Goal: Task Accomplishment & Management: Use online tool/utility

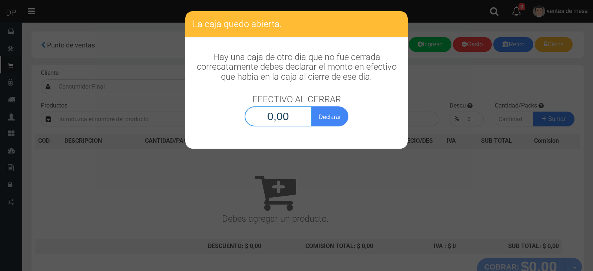
click at [276, 120] on input "0,00" at bounding box center [278, 116] width 67 height 20
type input "1,00"
click at [311, 106] on button "Declarar" at bounding box center [329, 116] width 37 height 20
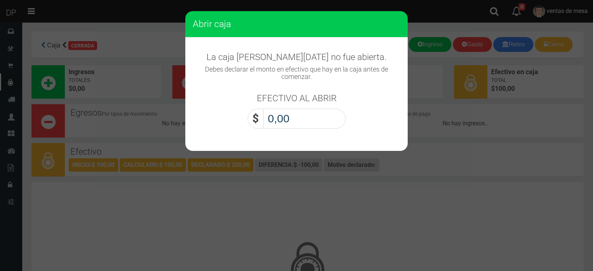
click at [279, 115] on input "0,00" at bounding box center [304, 119] width 83 height 20
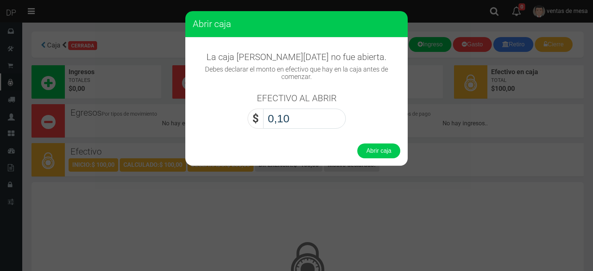
type input "1,00"
click at [357, 143] on button "Abrir caja" at bounding box center [378, 150] width 43 height 15
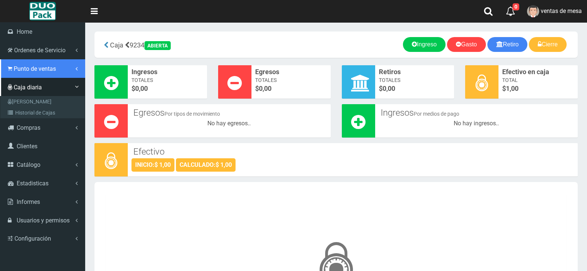
click at [23, 74] on link "Punto de ventas" at bounding box center [42, 68] width 85 height 19
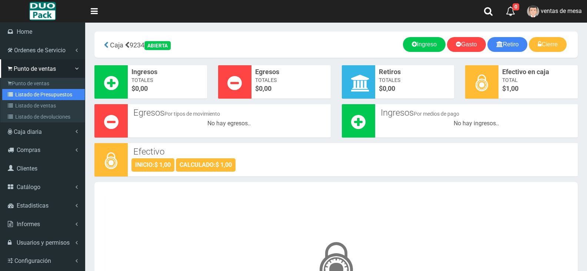
click at [45, 93] on link "Listado de Presupuestos" at bounding box center [43, 94] width 83 height 11
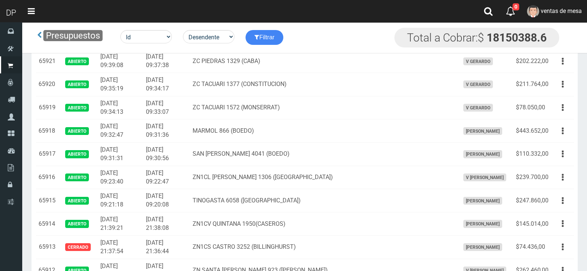
scroll to position [1445, 0]
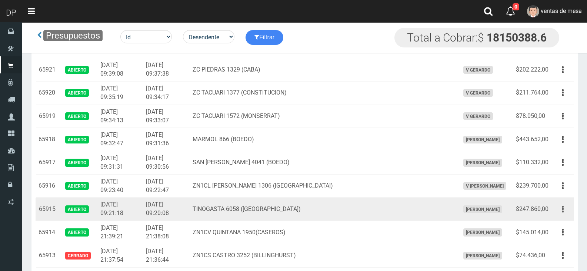
click at [564, 213] on button "button" at bounding box center [563, 209] width 17 height 13
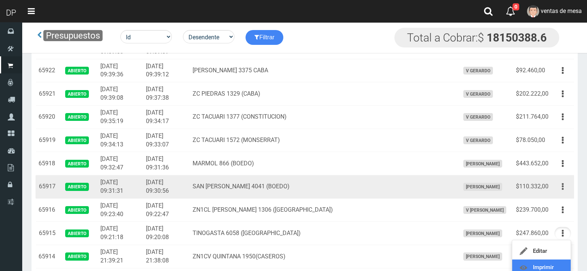
scroll to position [1408, 0]
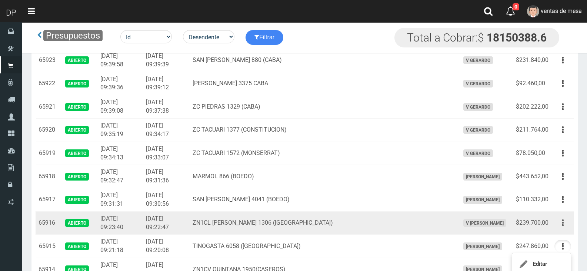
click at [563, 226] on icon "button" at bounding box center [563, 222] width 2 height 13
click at [464, 223] on span "V Maria Graciela vargas" at bounding box center [485, 223] width 43 height 8
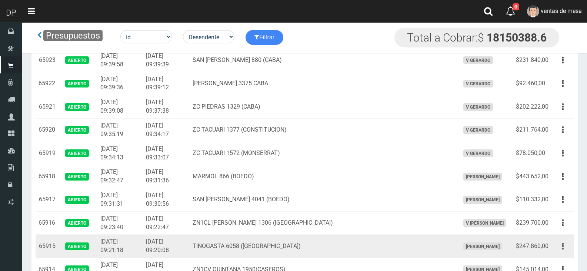
click at [560, 247] on button "button" at bounding box center [563, 246] width 17 height 13
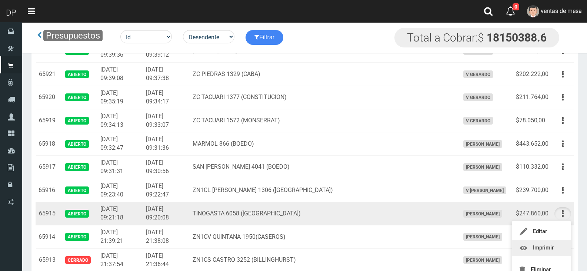
scroll to position [1445, 0]
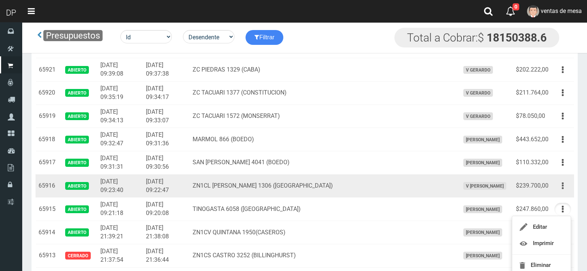
click at [563, 187] on icon "button" at bounding box center [563, 185] width 2 height 13
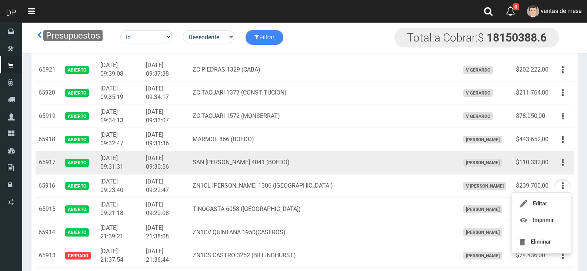
click at [564, 166] on button "button" at bounding box center [563, 162] width 17 height 13
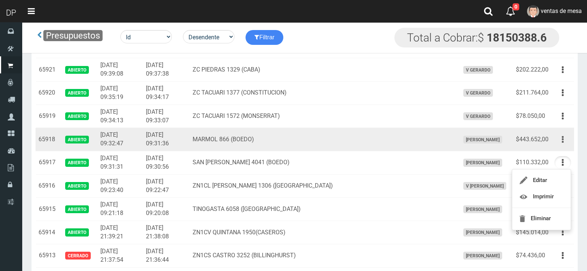
click at [569, 141] on button "button" at bounding box center [563, 139] width 17 height 13
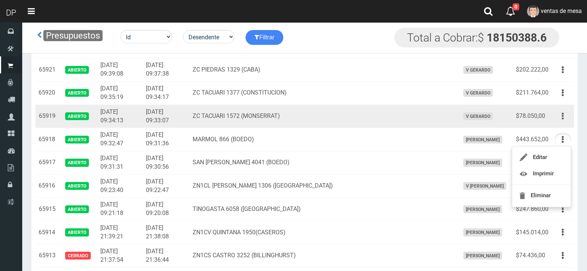
click at [559, 114] on button "button" at bounding box center [563, 116] width 17 height 13
drag, startPoint x: 559, startPoint y: 114, endPoint x: 550, endPoint y: 132, distance: 20.1
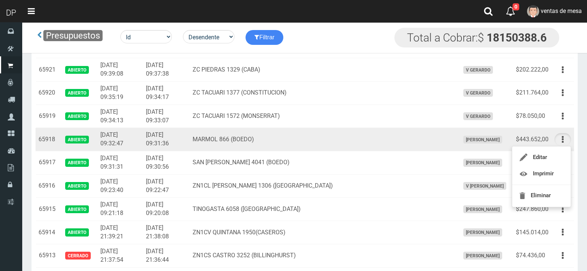
click at [559, 114] on button "button" at bounding box center [563, 116] width 17 height 13
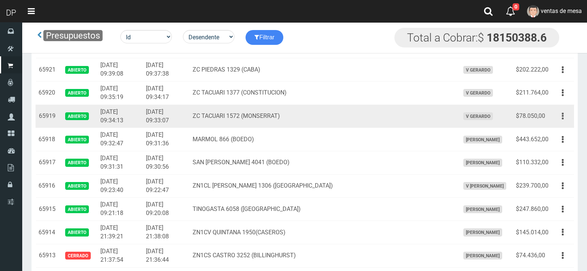
click at [561, 120] on button "button" at bounding box center [563, 116] width 17 height 13
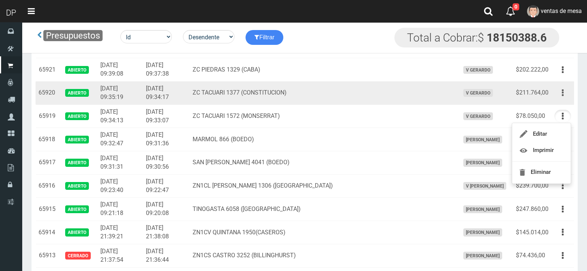
click at [565, 95] on button "button" at bounding box center [563, 92] width 17 height 13
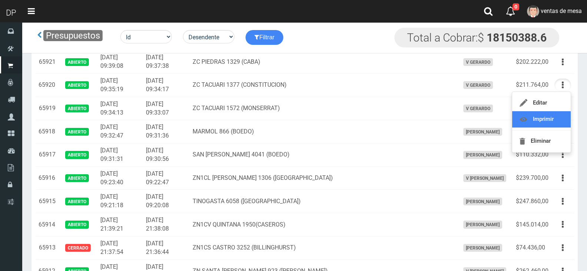
scroll to position [1408, 0]
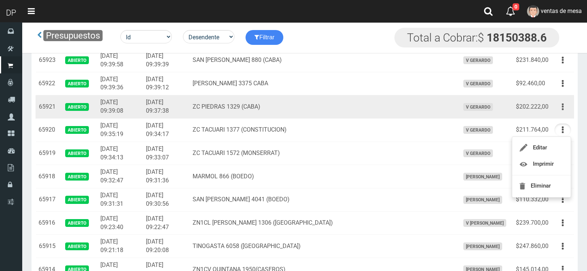
click at [562, 104] on icon "button" at bounding box center [563, 106] width 2 height 13
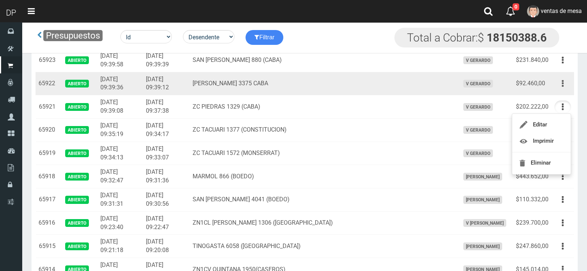
click at [563, 85] on icon "button" at bounding box center [563, 83] width 2 height 13
click at [562, 87] on button "button" at bounding box center [563, 83] width 17 height 13
click at [561, 78] on button "button" at bounding box center [563, 83] width 17 height 13
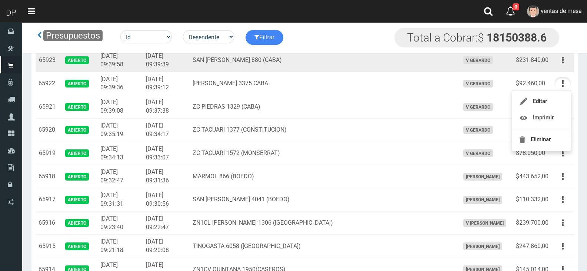
drag, startPoint x: 560, startPoint y: 66, endPoint x: 560, endPoint y: 76, distance: 9.6
click at [560, 66] on button "button" at bounding box center [563, 60] width 17 height 13
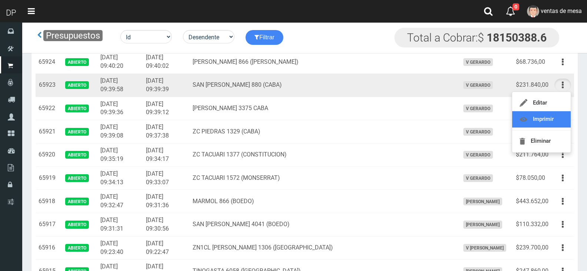
scroll to position [1371, 0]
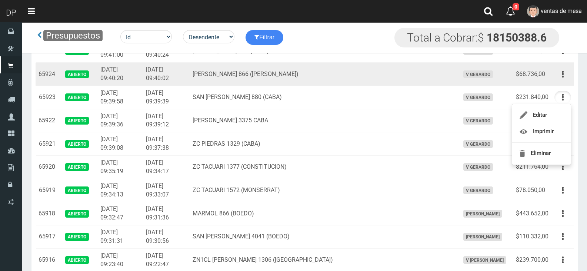
click at [561, 82] on td "Editar Imprimir Eliminar" at bounding box center [563, 74] width 23 height 23
click at [566, 72] on button "button" at bounding box center [563, 74] width 17 height 13
click at [415, 81] on td "[PERSON_NAME] 866 ([PERSON_NAME])" at bounding box center [323, 74] width 267 height 23
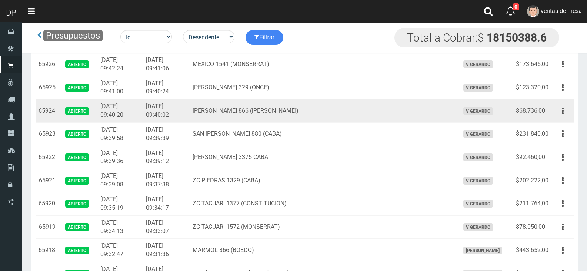
scroll to position [1334, 0]
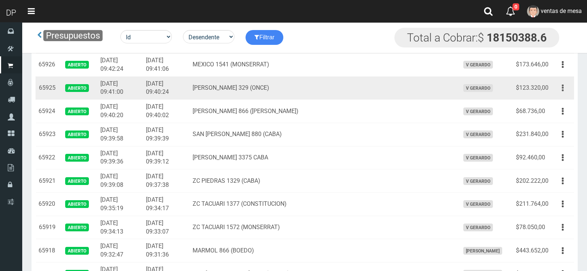
click at [565, 88] on button "button" at bounding box center [563, 88] width 17 height 13
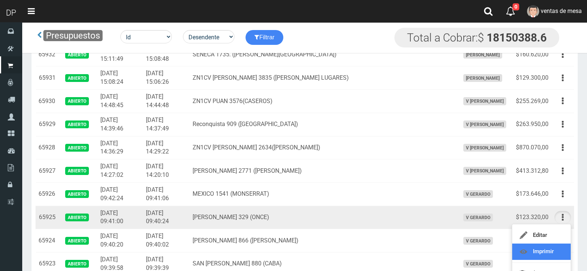
scroll to position [1223, 0]
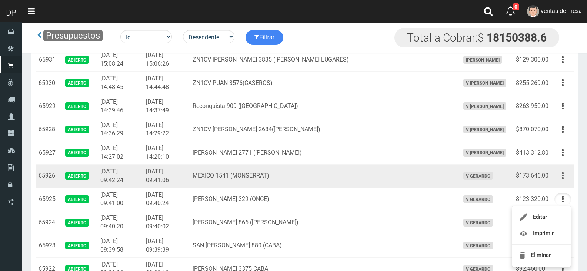
click at [561, 182] on button "button" at bounding box center [563, 175] width 17 height 13
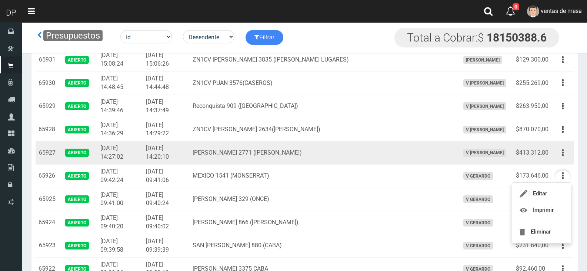
click at [561, 143] on td "Editar Imprimir Eliminar" at bounding box center [563, 152] width 23 height 23
drag, startPoint x: 562, startPoint y: 150, endPoint x: 557, endPoint y: 168, distance: 19.2
click at [562, 150] on icon "button" at bounding box center [563, 152] width 2 height 13
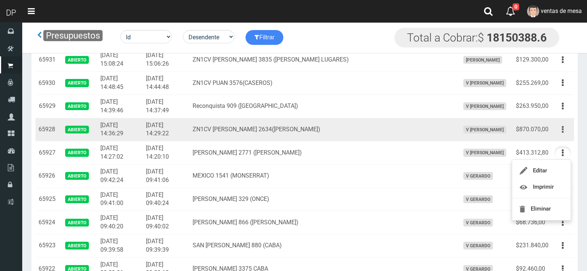
click at [561, 132] on button "button" at bounding box center [563, 129] width 17 height 13
click at [562, 129] on button "button" at bounding box center [563, 129] width 17 height 13
click at [562, 130] on button "button" at bounding box center [563, 129] width 17 height 13
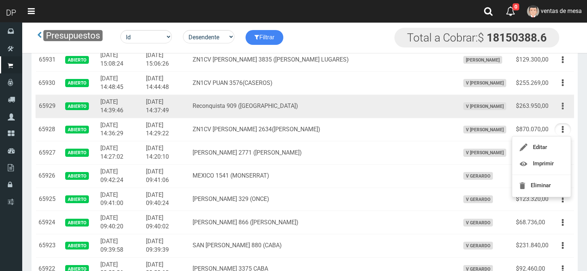
click at [562, 110] on button "button" at bounding box center [563, 106] width 17 height 13
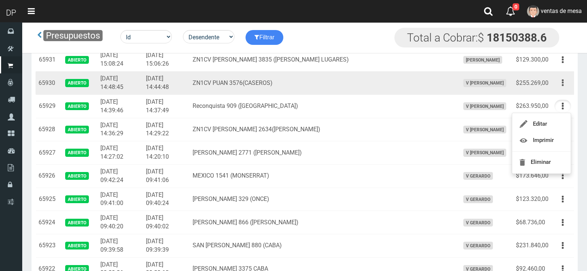
click at [560, 83] on button "button" at bounding box center [563, 82] width 17 height 13
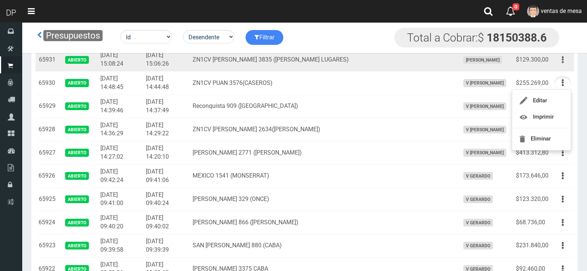
click at [563, 56] on icon "button" at bounding box center [563, 59] width 2 height 13
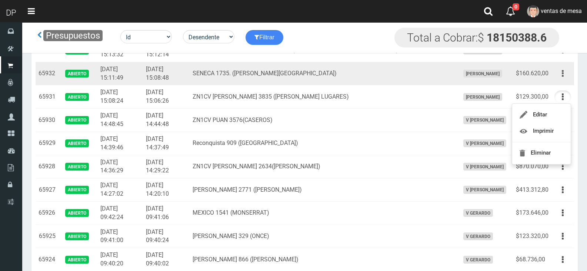
click at [561, 80] on button "button" at bounding box center [563, 73] width 17 height 13
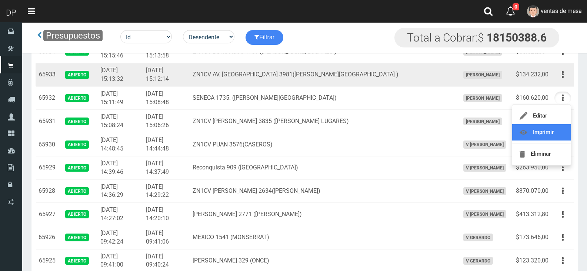
scroll to position [1149, 0]
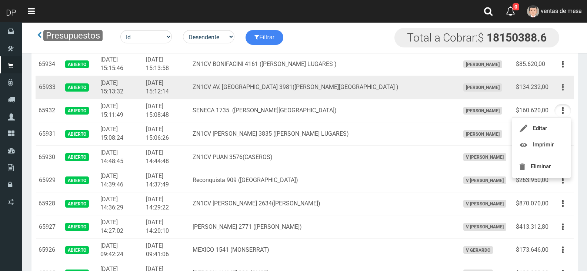
click at [564, 92] on button "button" at bounding box center [563, 87] width 17 height 13
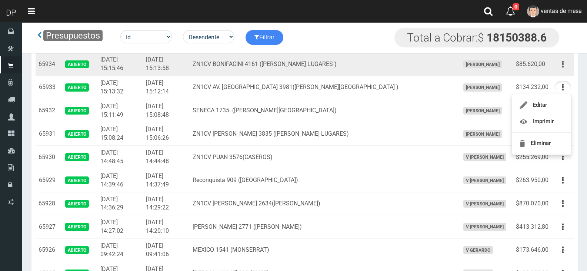
click at [564, 67] on icon "button" at bounding box center [563, 64] width 2 height 13
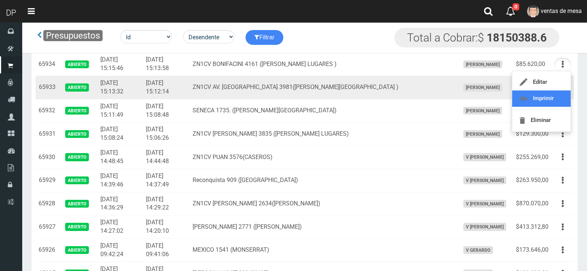
drag, startPoint x: 553, startPoint y: 97, endPoint x: 503, endPoint y: 83, distance: 52.2
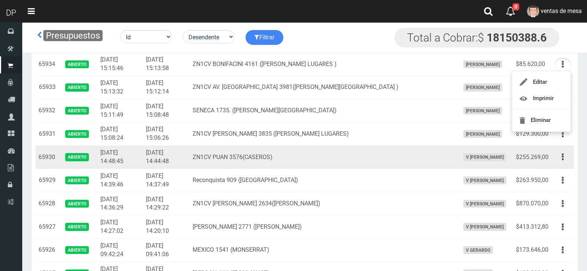
drag, startPoint x: 351, startPoint y: 182, endPoint x: 339, endPoint y: 153, distance: 30.8
click at [350, 182] on td "Reconquista 909 ([GEOGRAPHIC_DATA])" at bounding box center [323, 180] width 267 height 23
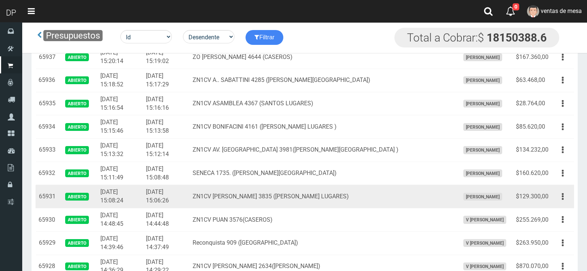
scroll to position [1074, 0]
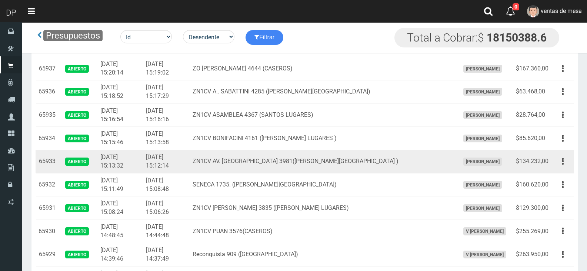
click at [327, 167] on td "ZN1CV AV. [GEOGRAPHIC_DATA] 3981([PERSON_NAME][GEOGRAPHIC_DATA] )" at bounding box center [323, 161] width 267 height 23
click at [361, 168] on td "ZN1CV AV. [GEOGRAPHIC_DATA] 3981([PERSON_NAME][GEOGRAPHIC_DATA] )" at bounding box center [323, 161] width 267 height 23
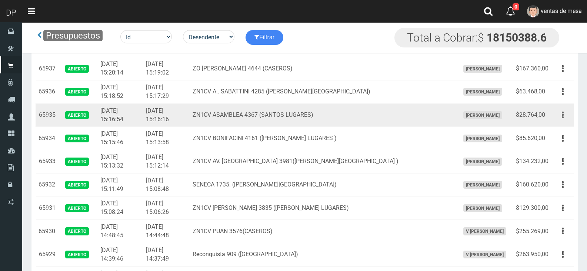
click at [561, 117] on button "button" at bounding box center [563, 115] width 17 height 13
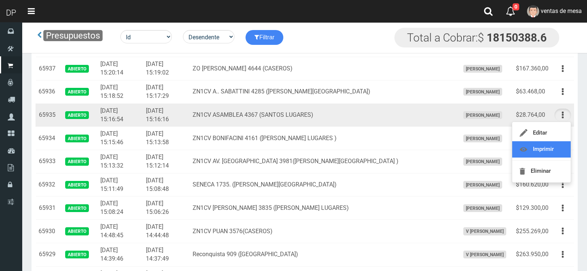
scroll to position [1037, 0]
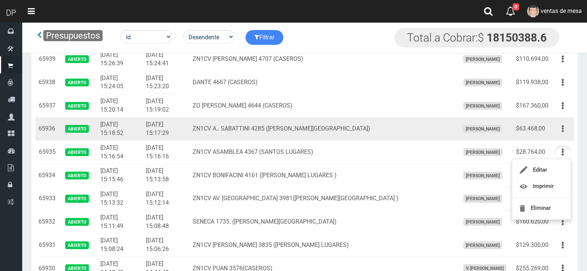
click at [567, 129] on button "button" at bounding box center [563, 128] width 17 height 13
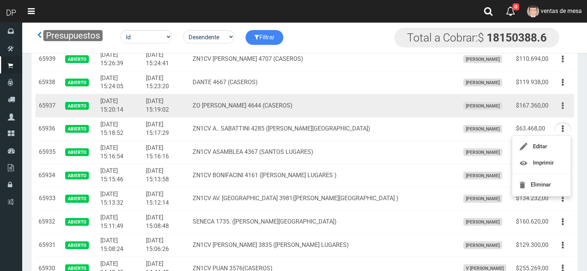
click at [564, 108] on button "button" at bounding box center [563, 105] width 17 height 13
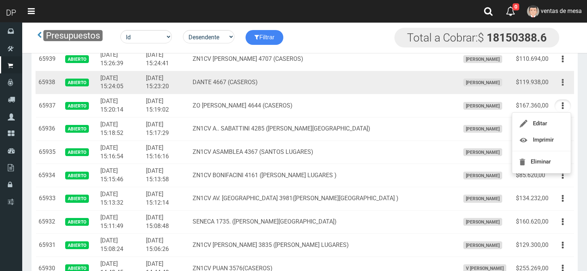
click at [567, 83] on button "button" at bounding box center [563, 82] width 17 height 13
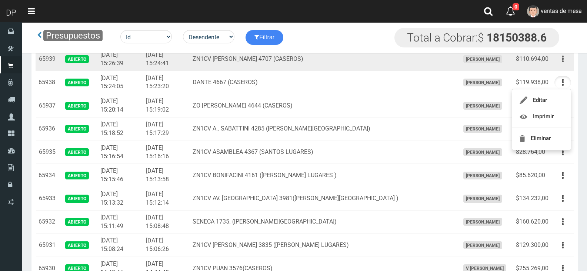
click at [564, 62] on icon "button" at bounding box center [563, 59] width 2 height 13
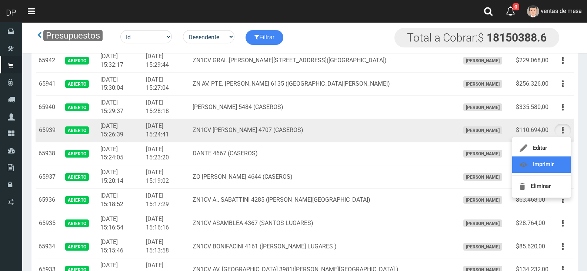
scroll to position [963, 0]
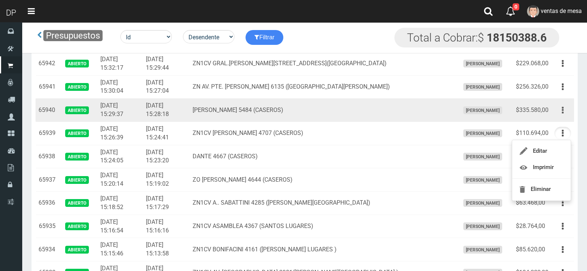
click at [559, 109] on button "button" at bounding box center [563, 110] width 17 height 13
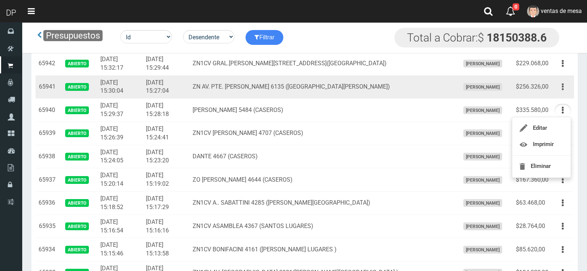
click at [561, 89] on button "button" at bounding box center [563, 86] width 17 height 13
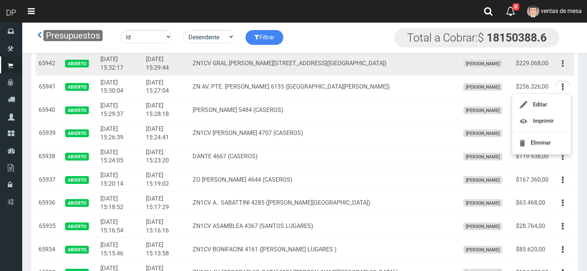
click at [568, 63] on button "button" at bounding box center [563, 63] width 17 height 13
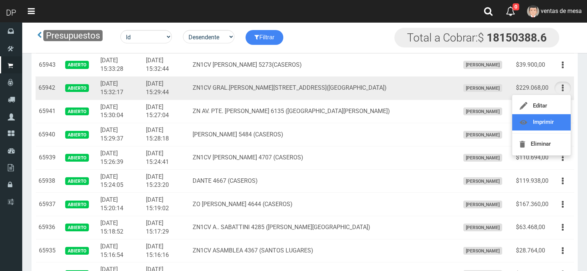
scroll to position [926, 0]
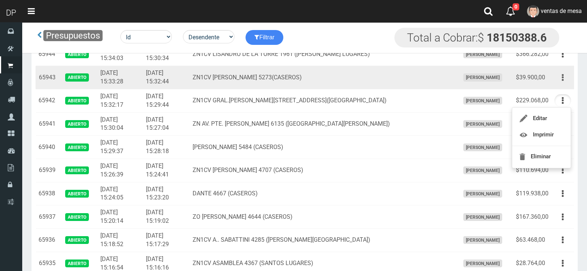
click at [561, 82] on button "button" at bounding box center [563, 77] width 17 height 13
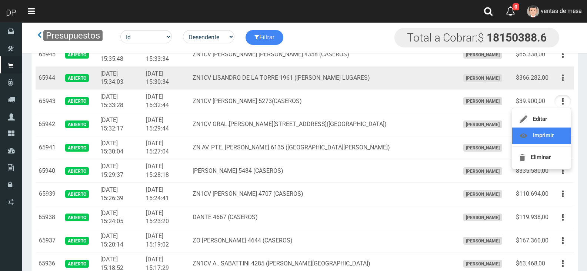
scroll to position [889, 0]
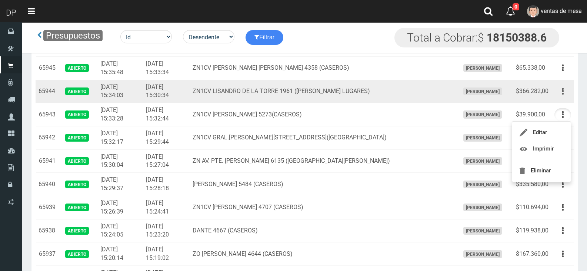
click at [561, 91] on button "button" at bounding box center [563, 91] width 17 height 13
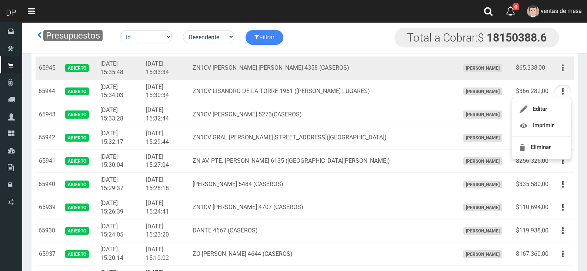
click at [560, 67] on button "button" at bounding box center [563, 68] width 17 height 13
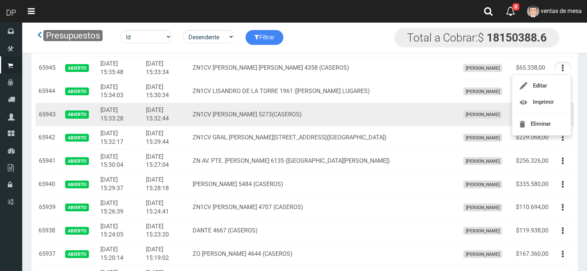
click at [319, 104] on td "ZN1CV [PERSON_NAME] 5273(CASEROS)" at bounding box center [323, 114] width 267 height 23
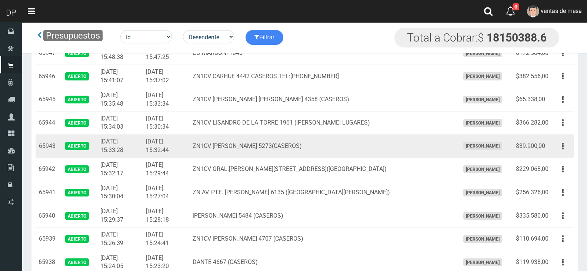
scroll to position [778, 0]
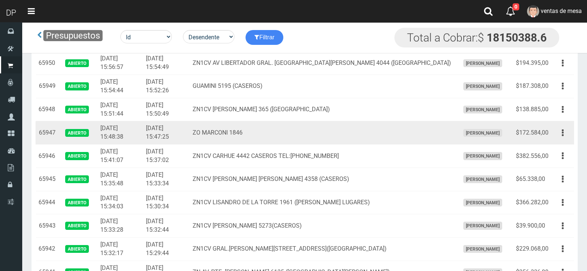
click at [542, 134] on td "$172.584,00" at bounding box center [532, 132] width 39 height 23
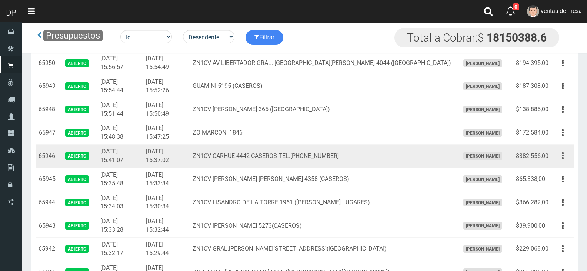
click at [561, 159] on button "button" at bounding box center [563, 155] width 17 height 13
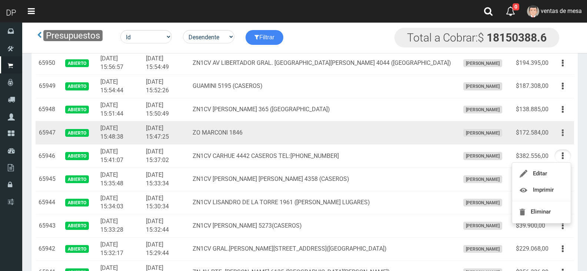
click at [561, 132] on button "button" at bounding box center [563, 132] width 17 height 13
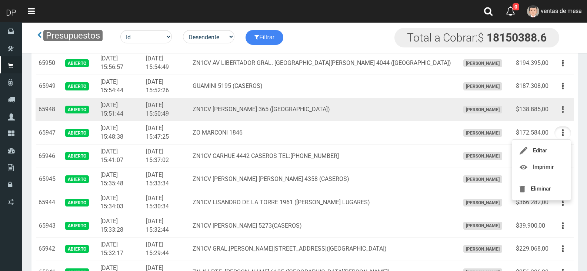
click at [559, 108] on button "button" at bounding box center [563, 109] width 17 height 13
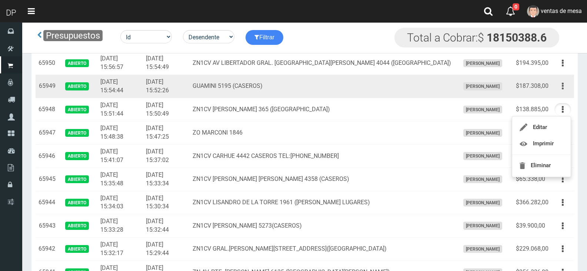
click at [562, 89] on icon "button" at bounding box center [563, 86] width 2 height 13
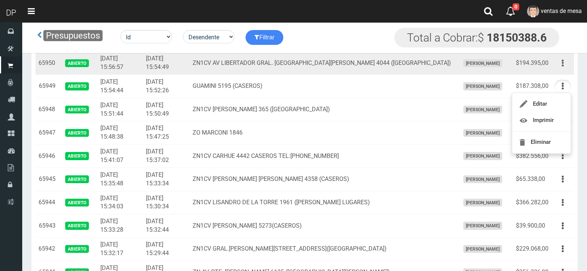
click at [563, 67] on icon "button" at bounding box center [563, 63] width 2 height 13
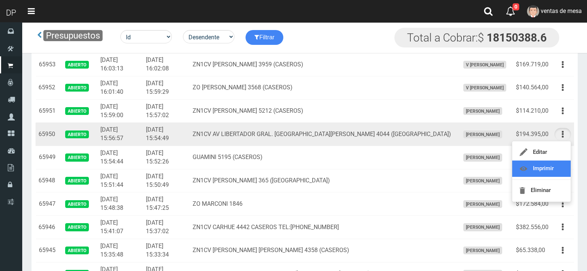
scroll to position [704, 0]
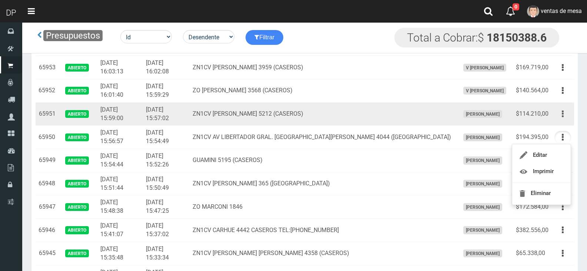
click at [561, 109] on button "button" at bounding box center [563, 113] width 17 height 13
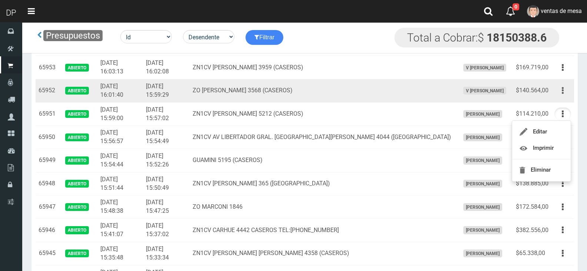
click at [557, 89] on button "button" at bounding box center [563, 90] width 17 height 13
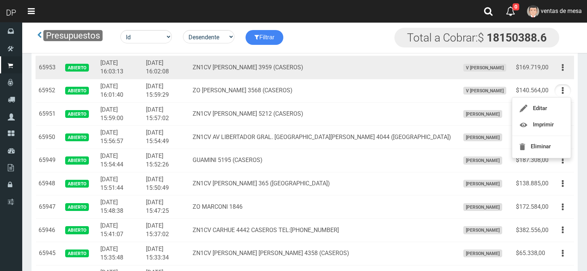
drag, startPoint x: 562, startPoint y: 68, endPoint x: 561, endPoint y: 75, distance: 6.7
click at [562, 68] on button "button" at bounding box center [563, 67] width 17 height 13
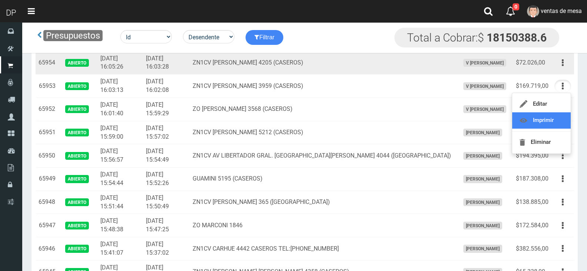
scroll to position [667, 0]
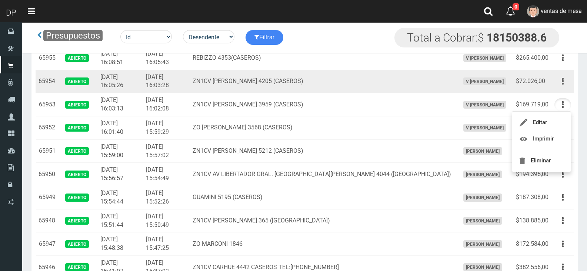
click at [564, 81] on icon "button" at bounding box center [563, 81] width 2 height 13
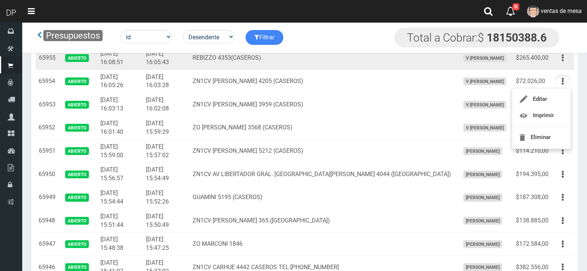
click at [561, 59] on button "button" at bounding box center [563, 58] width 17 height 13
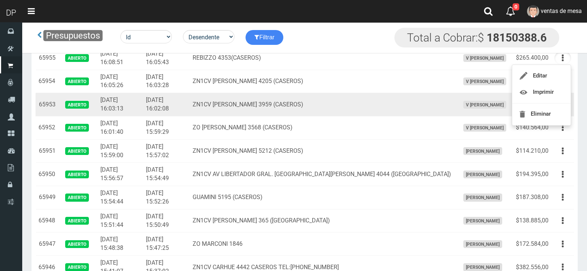
click at [302, 113] on td "ZN1CV [PERSON_NAME] 3959 (CASEROS)" at bounding box center [323, 104] width 267 height 23
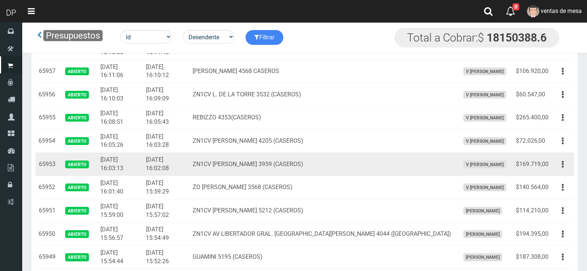
scroll to position [556, 0]
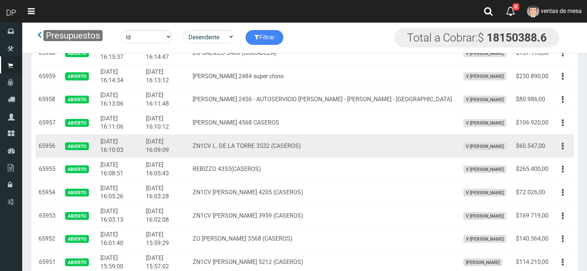
click at [388, 142] on td "ZN1CV L. DE LA TORRE 3532 (CASEROS)" at bounding box center [323, 145] width 267 height 23
drag, startPoint x: 559, startPoint y: 147, endPoint x: 559, endPoint y: 179, distance: 31.5
click at [560, 147] on button "button" at bounding box center [563, 146] width 17 height 13
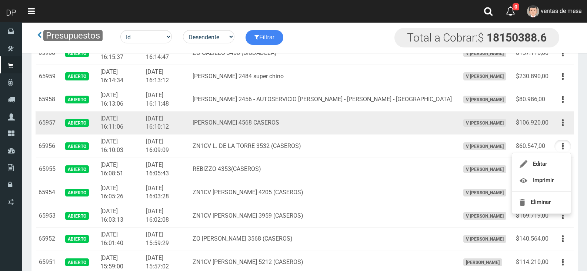
click at [556, 132] on td "Editar Imprimir Eliminar" at bounding box center [563, 122] width 23 height 23
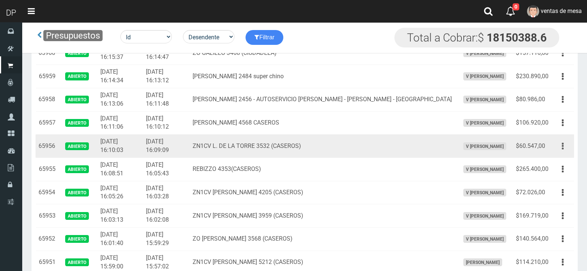
click at [562, 146] on icon "button" at bounding box center [563, 146] width 2 height 13
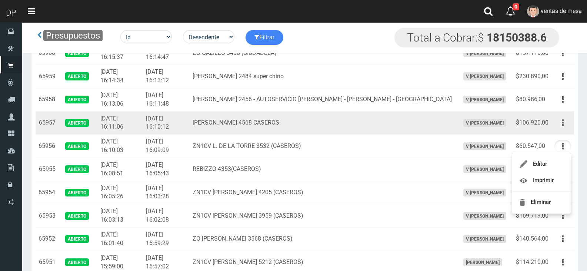
click at [557, 123] on button "button" at bounding box center [563, 122] width 17 height 13
click at [529, 125] on td "$106.920,00" at bounding box center [532, 122] width 39 height 23
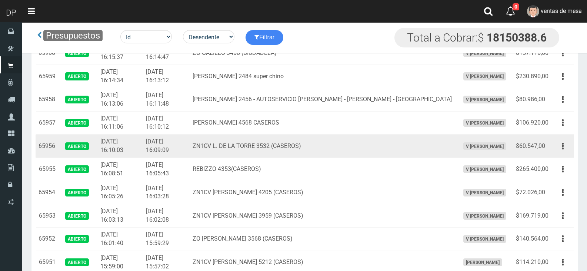
click at [472, 153] on td "V [PERSON_NAME]" at bounding box center [485, 145] width 56 height 23
click at [569, 146] on button "button" at bounding box center [563, 146] width 17 height 13
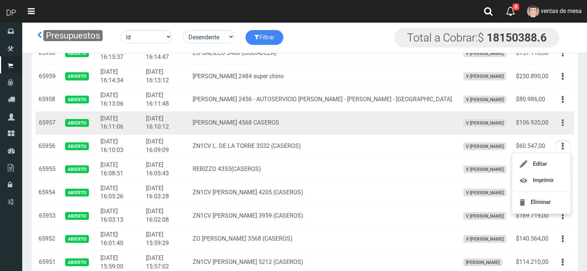
click at [564, 121] on button "button" at bounding box center [563, 122] width 17 height 13
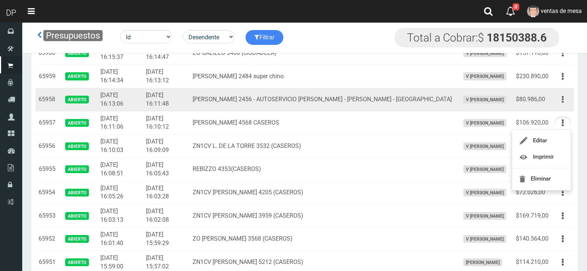
click at [568, 100] on button "button" at bounding box center [563, 99] width 17 height 13
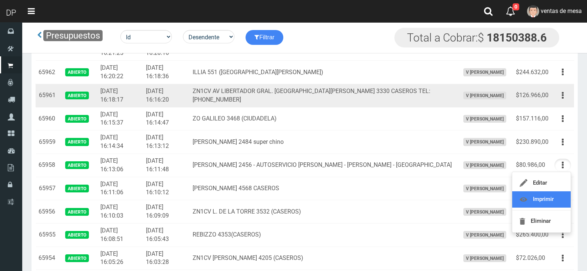
scroll to position [482, 0]
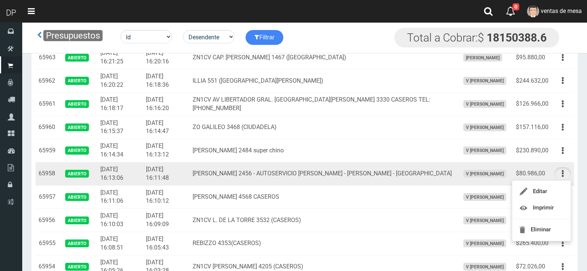
click at [464, 172] on span "V [PERSON_NAME]" at bounding box center [485, 174] width 43 height 8
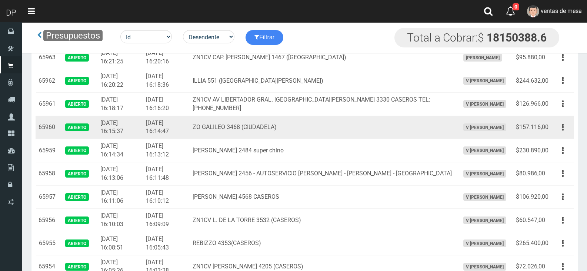
click at [418, 133] on td "ZO GALILEO 3468 (CIUDADELA)" at bounding box center [323, 127] width 267 height 23
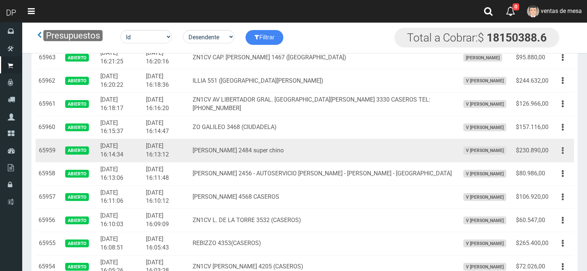
click at [565, 149] on button "button" at bounding box center [563, 150] width 17 height 13
drag, startPoint x: 556, startPoint y: 182, endPoint x: 551, endPoint y: 176, distance: 7.1
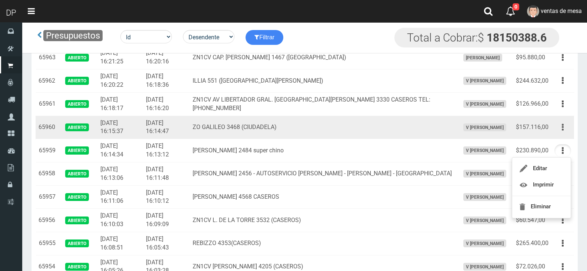
click at [559, 123] on button "button" at bounding box center [563, 127] width 17 height 13
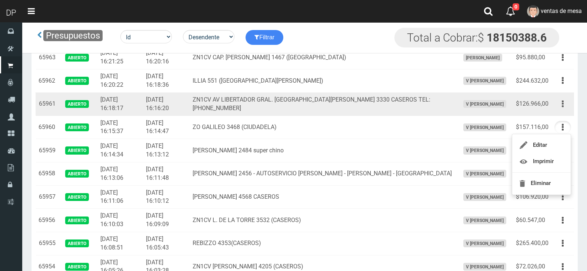
click at [566, 103] on button "button" at bounding box center [563, 103] width 17 height 13
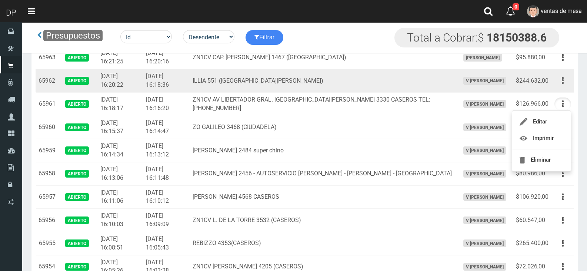
click at [561, 84] on button "button" at bounding box center [563, 80] width 17 height 13
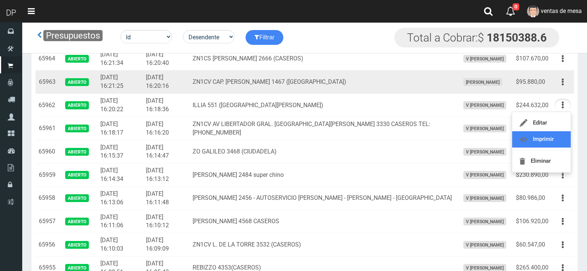
scroll to position [445, 0]
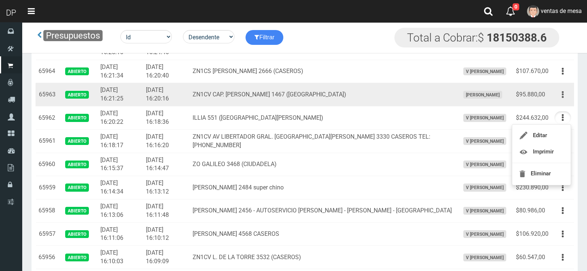
click at [565, 99] on button "button" at bounding box center [563, 94] width 17 height 13
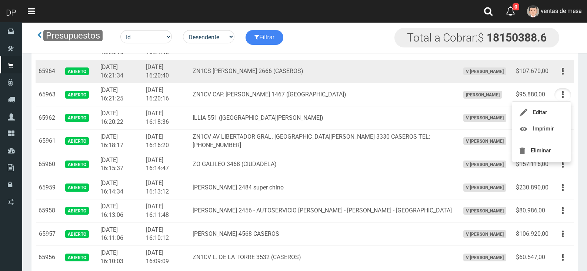
click at [563, 79] on td "Editar Imprimir Eliminar" at bounding box center [563, 71] width 23 height 23
drag, startPoint x: 557, startPoint y: 75, endPoint x: 557, endPoint y: 83, distance: 8.2
click at [557, 75] on button "button" at bounding box center [563, 71] width 17 height 13
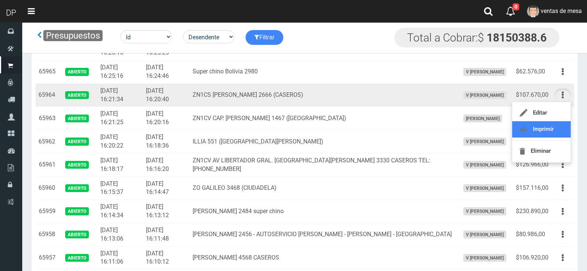
scroll to position [408, 0]
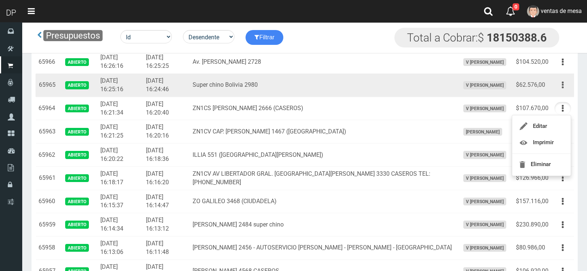
click at [565, 84] on button "button" at bounding box center [563, 85] width 17 height 13
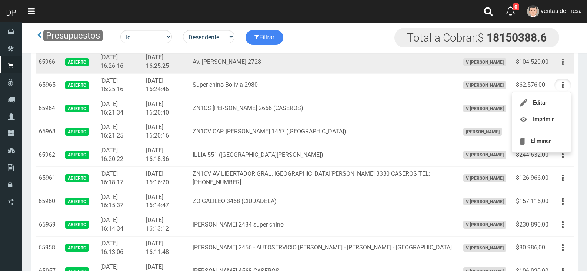
click at [567, 60] on button "button" at bounding box center [563, 62] width 17 height 13
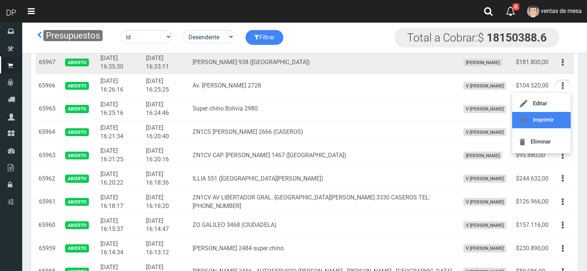
scroll to position [371, 0]
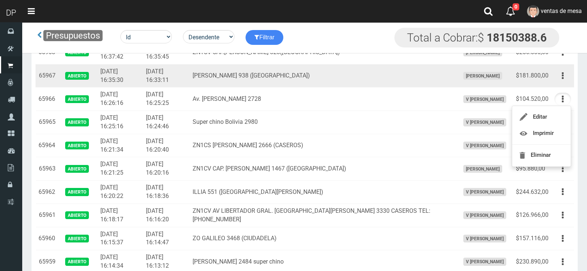
click at [563, 83] on td "Editar Imprimir Eliminar" at bounding box center [563, 75] width 23 height 23
click at [562, 78] on icon "button" at bounding box center [563, 75] width 2 height 13
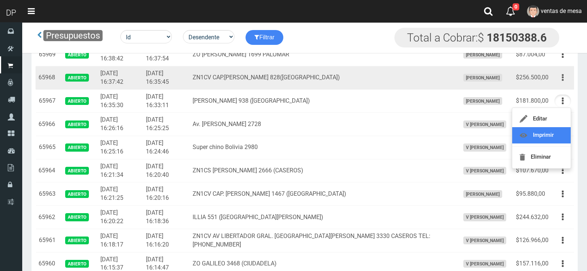
scroll to position [333, 0]
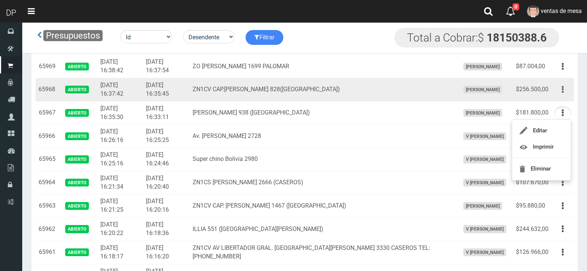
click at [559, 92] on button "button" at bounding box center [563, 89] width 17 height 13
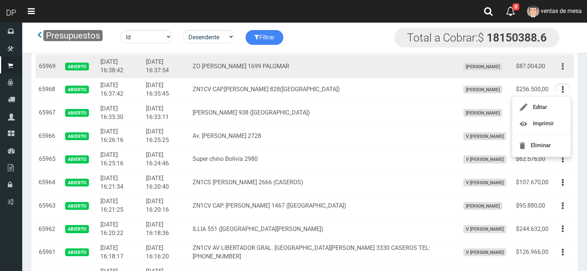
click at [564, 68] on button "button" at bounding box center [563, 66] width 17 height 13
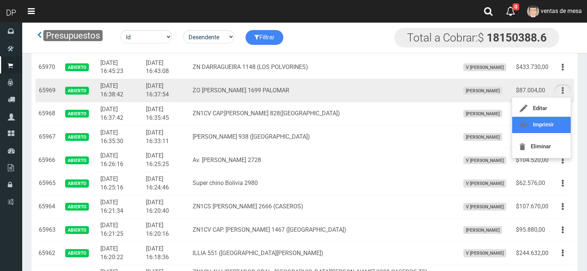
scroll to position [296, 0]
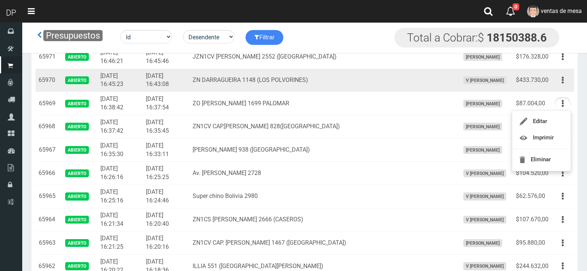
click at [564, 81] on button "button" at bounding box center [563, 80] width 17 height 13
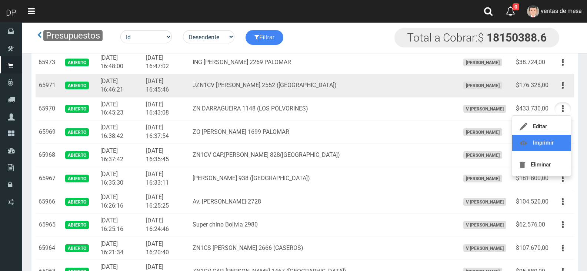
scroll to position [259, 0]
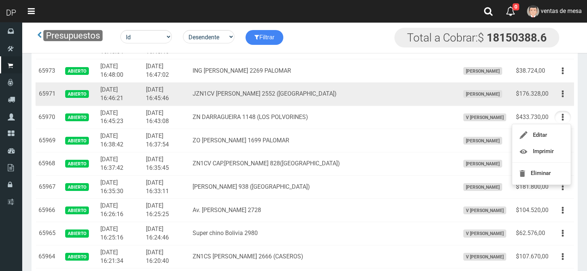
click at [562, 87] on td "Editar Imprimir Eliminar" at bounding box center [563, 93] width 23 height 23
click at [564, 92] on button "button" at bounding box center [563, 93] width 17 height 13
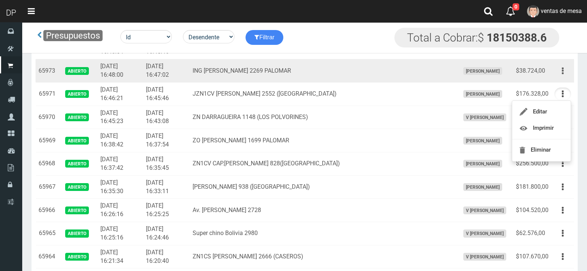
click at [567, 73] on button "button" at bounding box center [563, 70] width 17 height 13
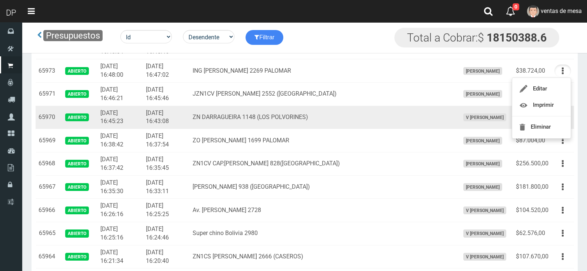
click at [357, 126] on td "ZN DARRAGUEIRA 1148 (LOS POLVORINES)" at bounding box center [323, 117] width 267 height 23
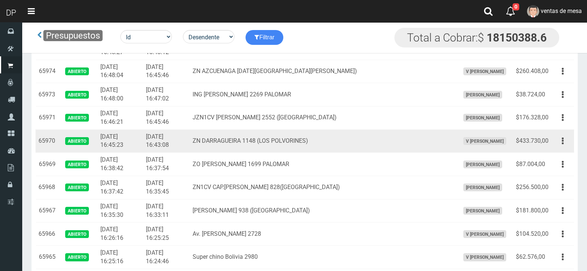
scroll to position [222, 0]
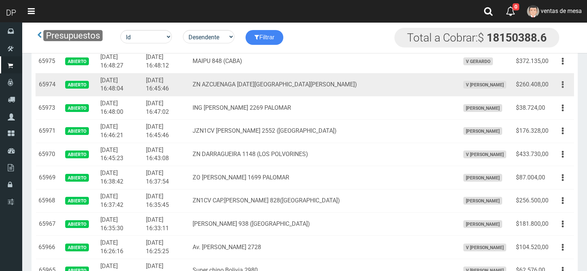
click at [555, 87] on button "button" at bounding box center [563, 84] width 17 height 13
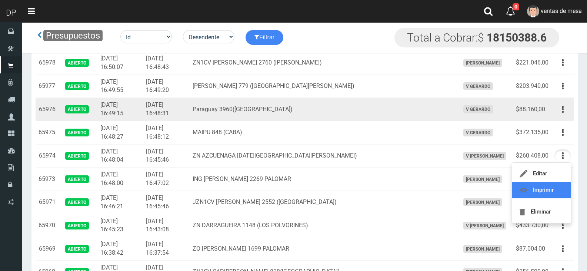
scroll to position [148, 0]
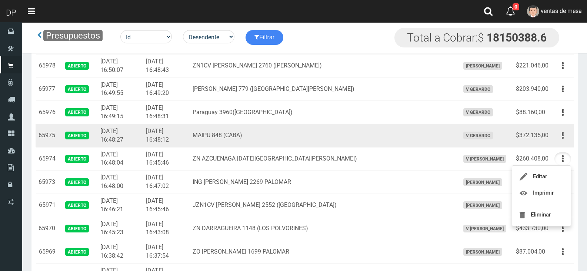
click at [567, 137] on button "button" at bounding box center [563, 135] width 17 height 13
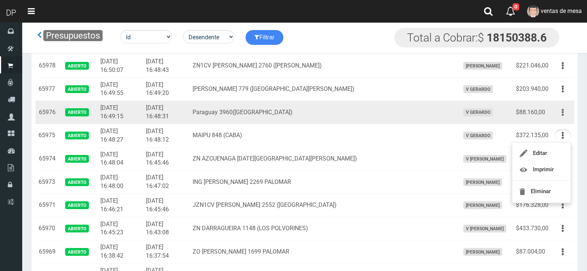
click at [563, 112] on icon "button" at bounding box center [563, 112] width 2 height 13
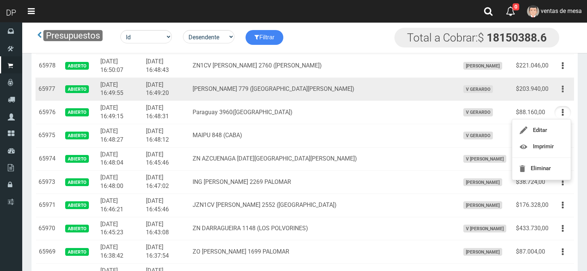
click at [561, 89] on button "button" at bounding box center [563, 89] width 17 height 13
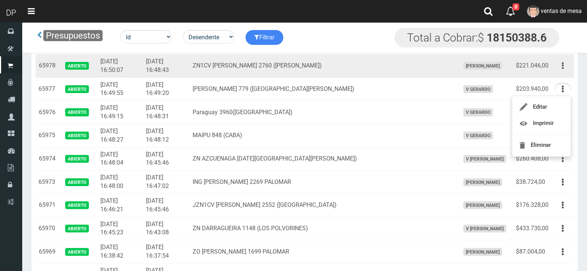
click at [558, 70] on button "button" at bounding box center [563, 65] width 17 height 13
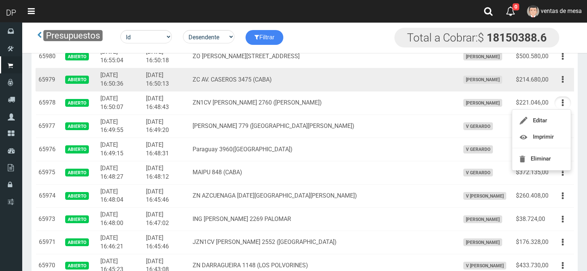
click at [567, 79] on button "button" at bounding box center [563, 79] width 17 height 13
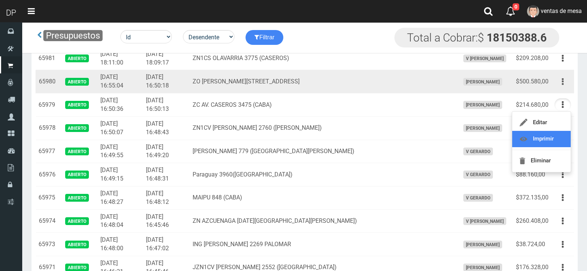
scroll to position [74, 0]
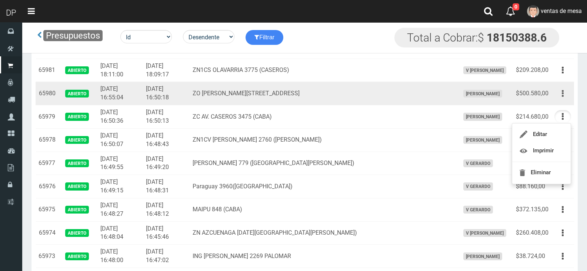
click at [569, 96] on button "button" at bounding box center [563, 93] width 17 height 13
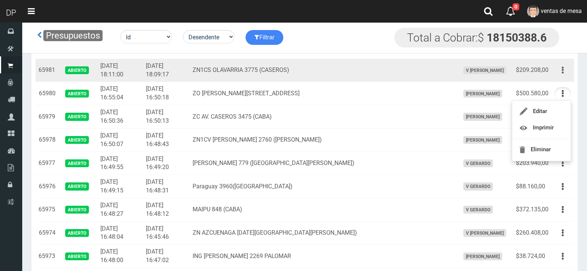
click at [564, 74] on button "button" at bounding box center [563, 70] width 17 height 13
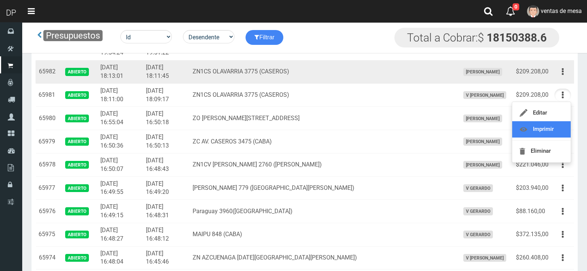
scroll to position [37, 0]
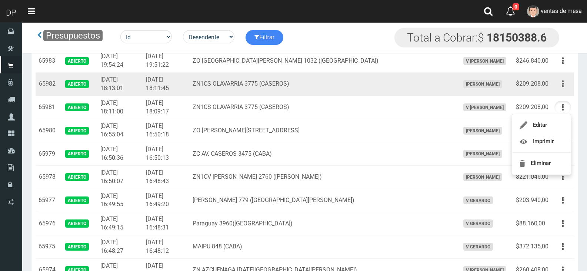
click at [560, 86] on button "button" at bounding box center [563, 83] width 17 height 13
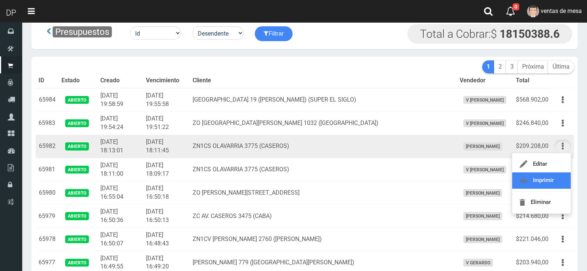
scroll to position [0, 0]
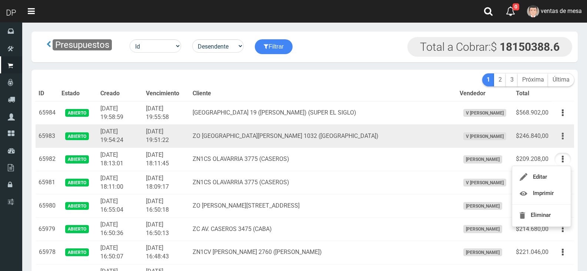
click at [568, 135] on button "button" at bounding box center [563, 136] width 17 height 13
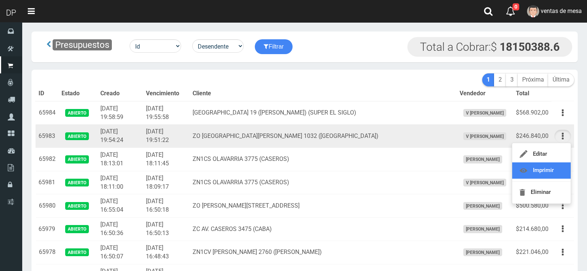
drag, startPoint x: 554, startPoint y: 169, endPoint x: 553, endPoint y: 140, distance: 29.3
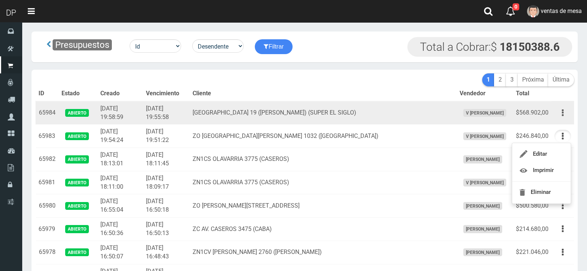
click at [560, 109] on button "button" at bounding box center [563, 112] width 17 height 13
click at [564, 113] on button "button" at bounding box center [563, 112] width 17 height 13
click at [564, 112] on button "button" at bounding box center [563, 112] width 17 height 13
click at [565, 120] on td "Editar Imprimir Eliminar" at bounding box center [563, 112] width 23 height 23
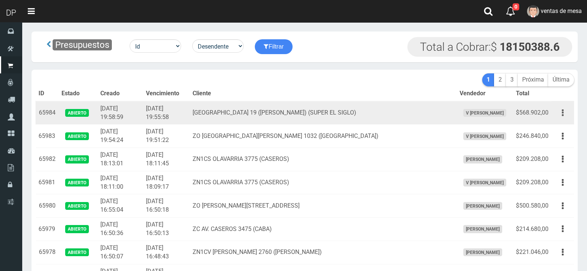
click at [565, 117] on button "button" at bounding box center [563, 112] width 17 height 13
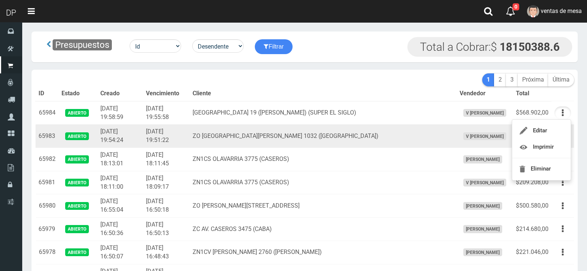
click at [305, 135] on td "ZO [GEOGRAPHIC_DATA][PERSON_NAME] 1032 ([GEOGRAPHIC_DATA])" at bounding box center [323, 135] width 267 height 23
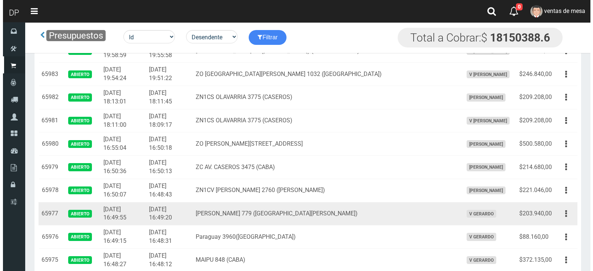
scroll to position [37, 0]
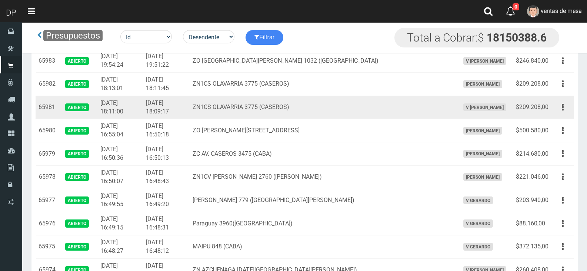
drag, startPoint x: 285, startPoint y: 100, endPoint x: 300, endPoint y: 101, distance: 14.8
click at [285, 100] on td "ZN1CS OLAVARRIA 3775 (CASEROS)" at bounding box center [323, 107] width 267 height 23
click at [564, 113] on icon "button" at bounding box center [563, 107] width 2 height 13
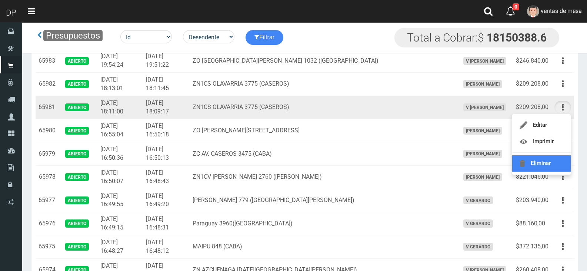
click at [563, 165] on link "Eliminar" at bounding box center [541, 163] width 59 height 16
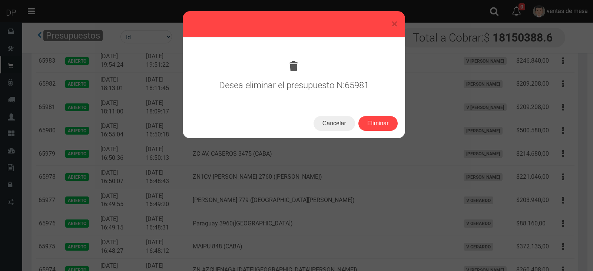
click at [380, 139] on div "× Desea eliminar el presupuesto N: 65981 Cancelar Eliminar" at bounding box center [296, 135] width 593 height 271
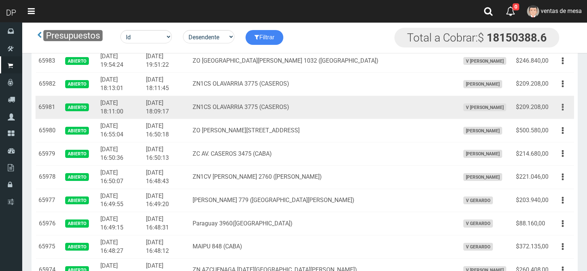
click at [555, 107] on button "button" at bounding box center [563, 107] width 17 height 13
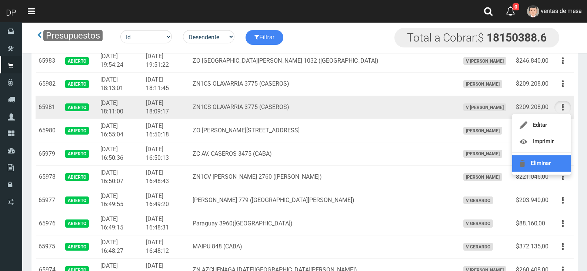
click at [548, 157] on link "Eliminar" at bounding box center [541, 163] width 59 height 16
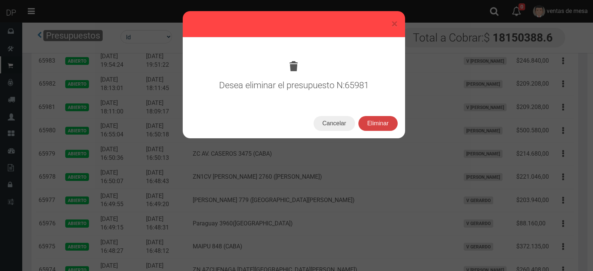
click at [386, 125] on button "Eliminar" at bounding box center [377, 123] width 39 height 15
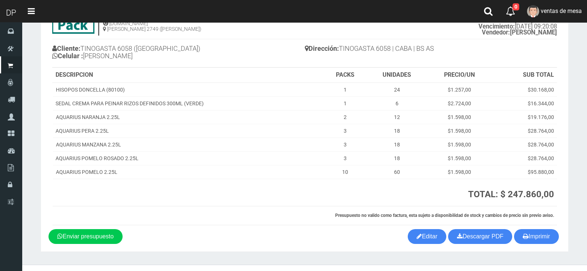
scroll to position [58, 0]
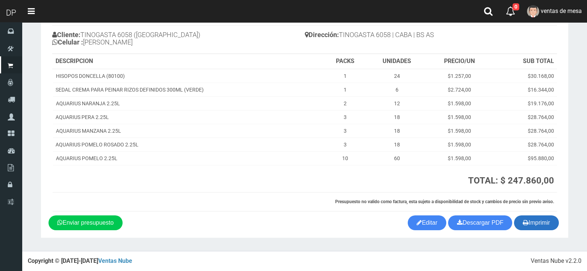
click at [538, 222] on button "Imprimir" at bounding box center [536, 222] width 45 height 15
drag, startPoint x: 538, startPoint y: 222, endPoint x: 523, endPoint y: 223, distance: 15.2
click at [538, 222] on button "Imprimir" at bounding box center [536, 222] width 45 height 15
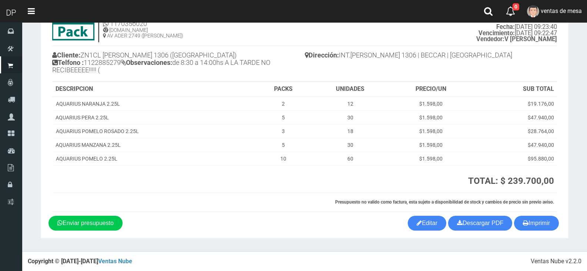
scroll to position [38, 0]
click at [518, 84] on th "SUB TOTAL" at bounding box center [515, 89] width 84 height 15
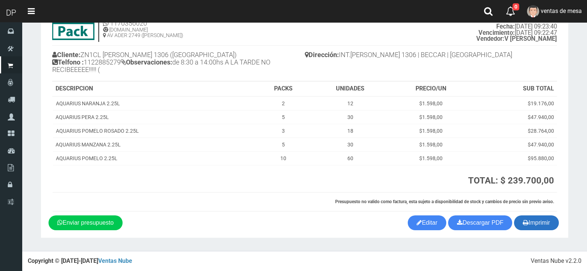
click at [525, 222] on icon "button" at bounding box center [526, 222] width 6 height 10
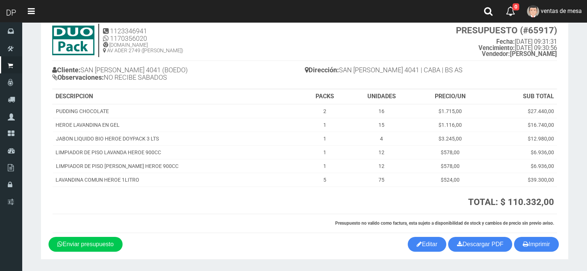
scroll to position [44, 0]
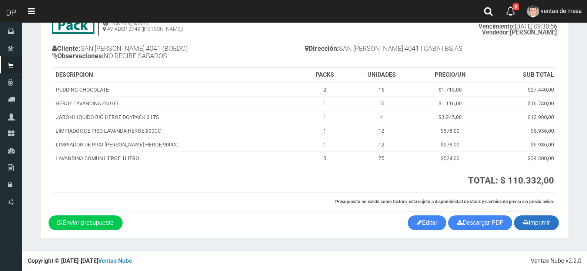
click at [535, 224] on button "Imprimir" at bounding box center [536, 222] width 45 height 15
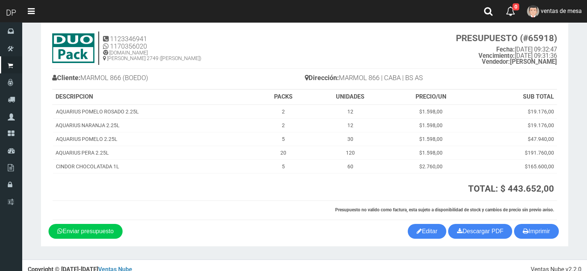
scroll to position [23, 0]
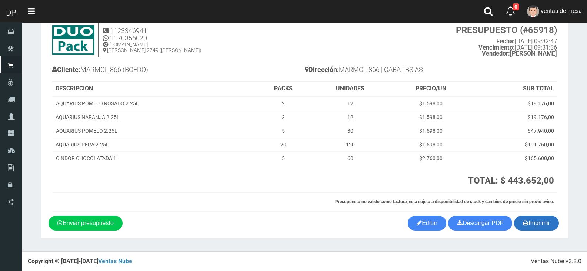
click at [543, 221] on button "Imprimir" at bounding box center [536, 223] width 45 height 15
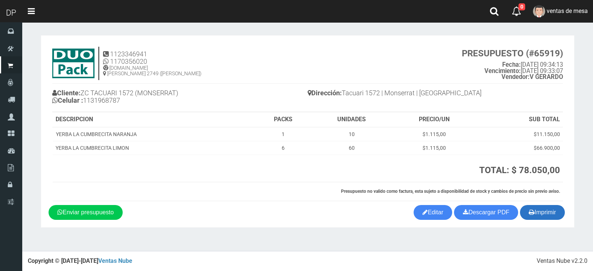
click at [545, 213] on button "Imprimir" at bounding box center [542, 212] width 45 height 15
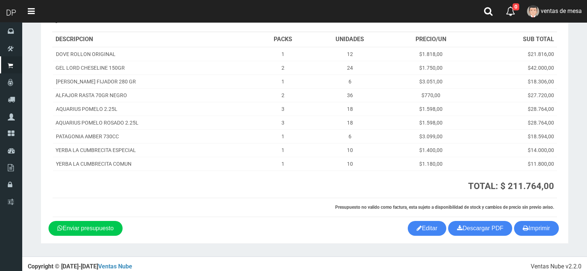
scroll to position [93, 0]
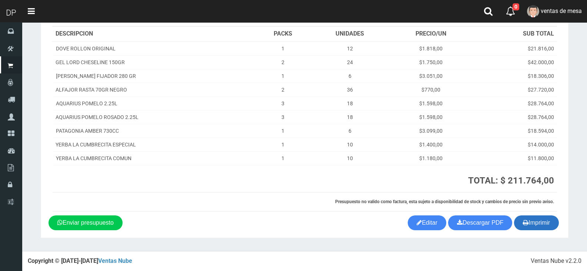
click at [547, 222] on button "Imprimir" at bounding box center [536, 222] width 45 height 15
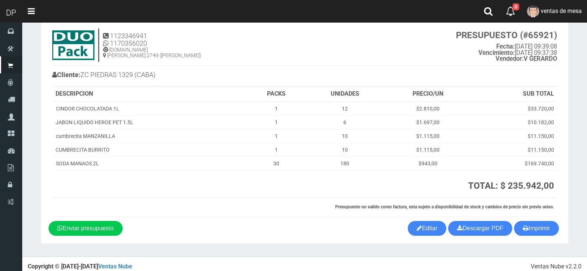
scroll to position [23, 0]
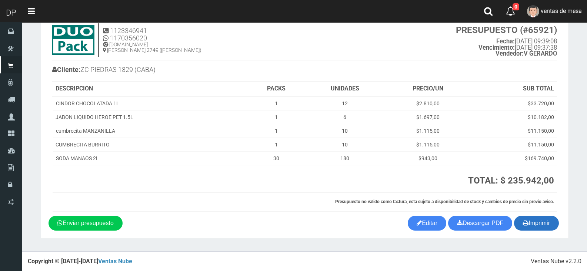
click at [548, 225] on button "Imprimir" at bounding box center [536, 223] width 45 height 15
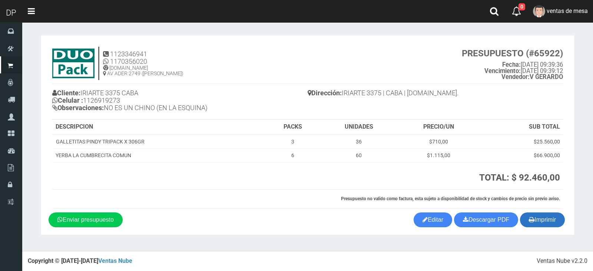
click at [558, 217] on button "Imprimir" at bounding box center [542, 219] width 45 height 15
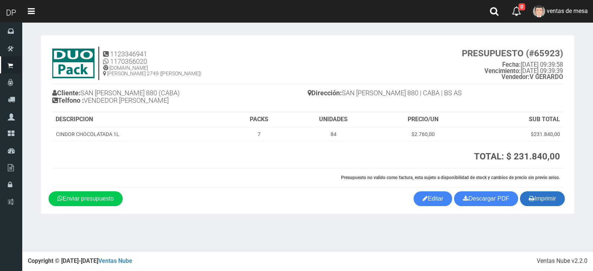
click at [537, 200] on button "Imprimir" at bounding box center [542, 198] width 45 height 15
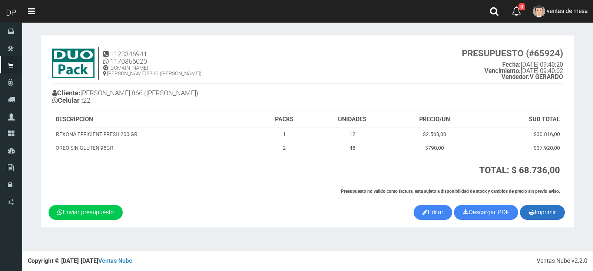
click at [531, 206] on button "Imprimir" at bounding box center [542, 212] width 45 height 15
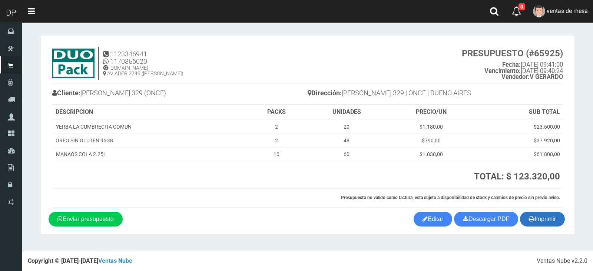
drag, startPoint x: 552, startPoint y: 207, endPoint x: 550, endPoint y: 221, distance: 13.9
click at [552, 209] on div "1123346941 1170356020 [DOMAIN_NAME] AV ADER 2749 ([PERSON_NAME]) PRESUPUESTO (#…" at bounding box center [308, 127] width 518 height 169
click at [552, 211] on div "1123346941 1170356020 [DOMAIN_NAME] AV ADER 2749 ([PERSON_NAME]) PRESUPUESTO (#…" at bounding box center [308, 127] width 518 height 169
click at [550, 223] on button "Imprimir" at bounding box center [542, 219] width 45 height 15
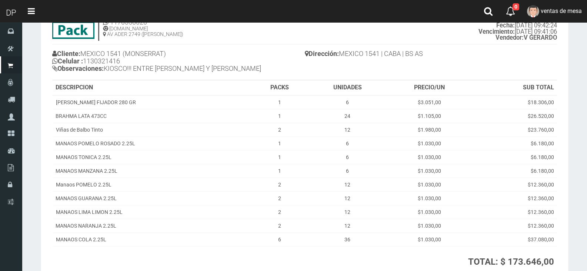
scroll to position [120, 0]
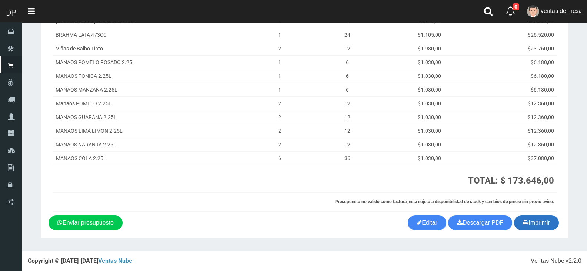
click at [535, 223] on button "Imprimir" at bounding box center [536, 222] width 45 height 15
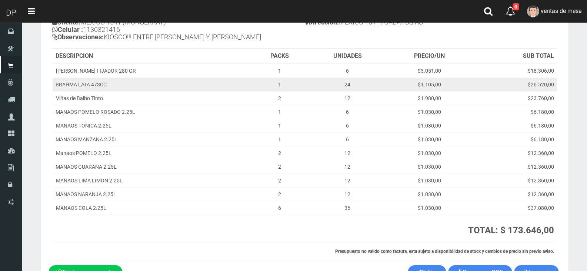
scroll to position [0, 0]
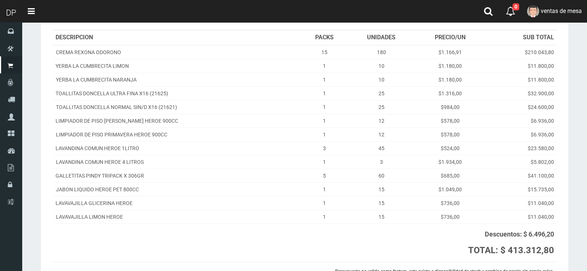
scroll to position [152, 0]
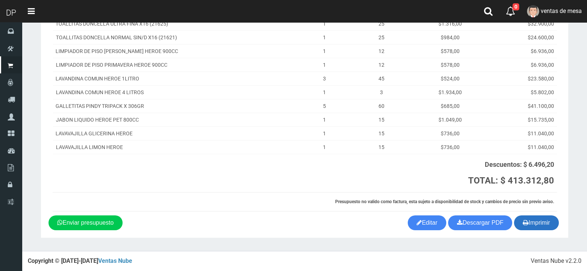
click at [544, 222] on button "Imprimir" at bounding box center [536, 222] width 45 height 15
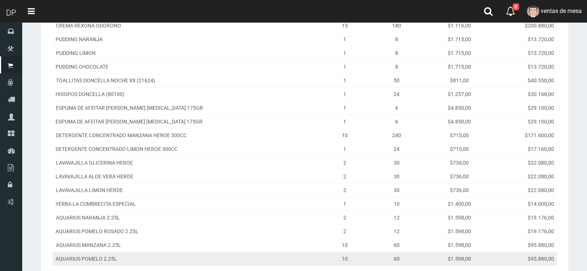
scroll to position [209, 0]
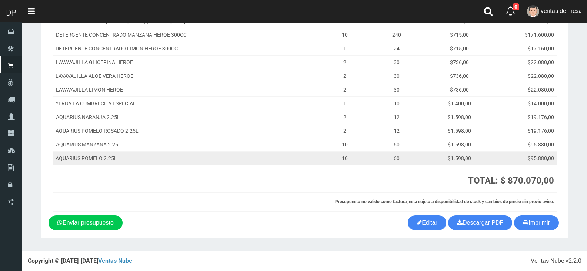
click at [489, 154] on td "$1.598,00" at bounding box center [459, 158] width 65 height 14
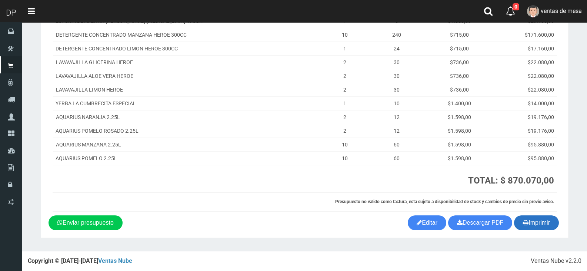
click at [537, 224] on button "Imprimir" at bounding box center [536, 222] width 45 height 15
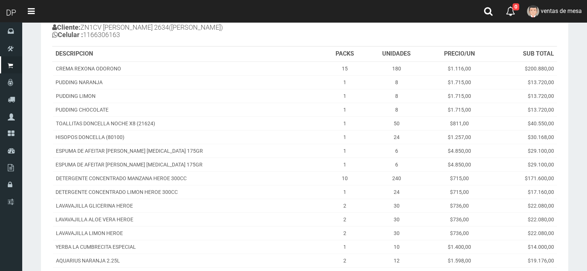
scroll to position [0, 0]
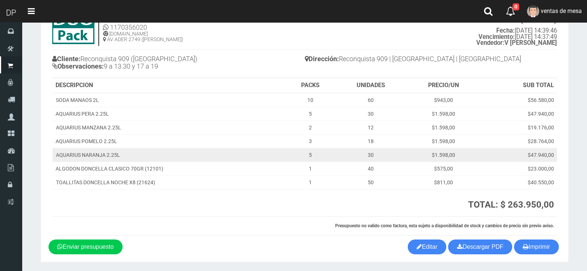
scroll to position [58, 0]
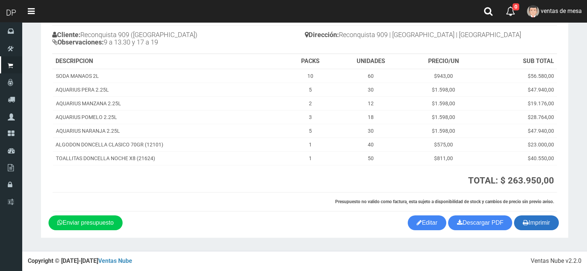
drag, startPoint x: 542, startPoint y: 223, endPoint x: 530, endPoint y: 219, distance: 12.5
click at [541, 223] on button "Imprimir" at bounding box center [536, 222] width 45 height 15
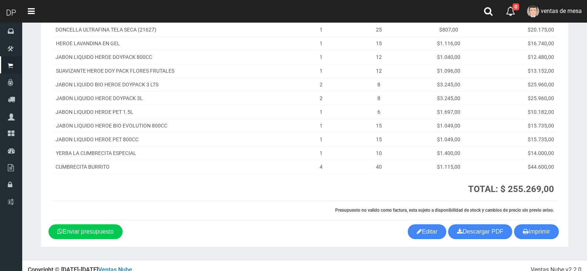
scroll to position [119, 0]
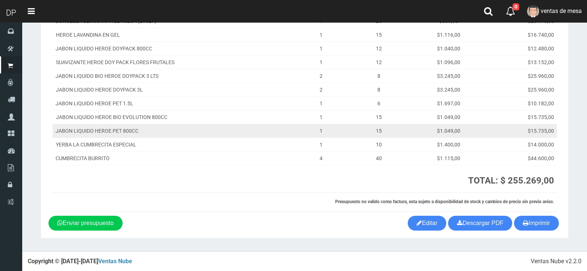
click at [528, 110] on td "$15.735,00" at bounding box center [521, 117] width 73 height 14
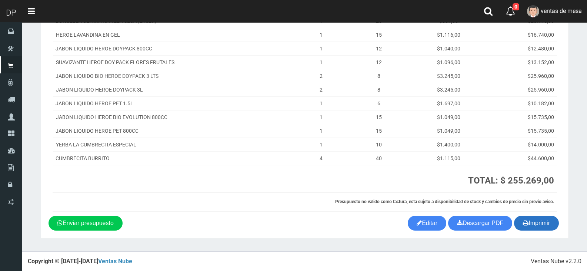
click at [540, 216] on button "Imprimir" at bounding box center [536, 223] width 45 height 15
click at [540, 220] on button "Imprimir" at bounding box center [536, 223] width 45 height 15
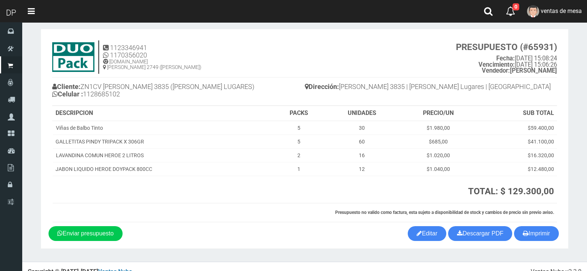
scroll to position [17, 0]
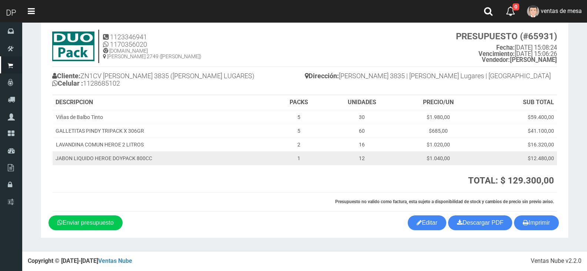
click at [354, 153] on td "12" at bounding box center [362, 158] width 74 height 14
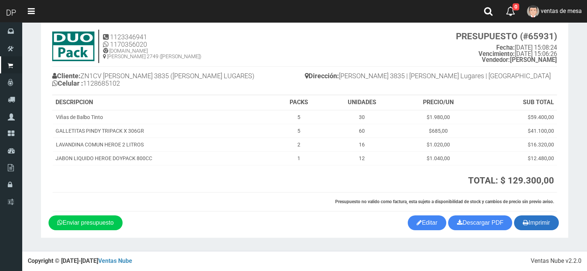
click at [548, 225] on button "Imprimir" at bounding box center [536, 222] width 45 height 15
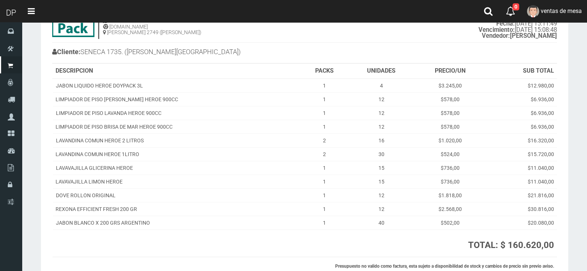
scroll to position [106, 0]
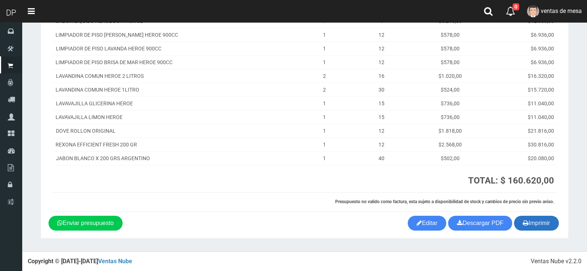
click at [543, 222] on button "Imprimir" at bounding box center [536, 223] width 45 height 15
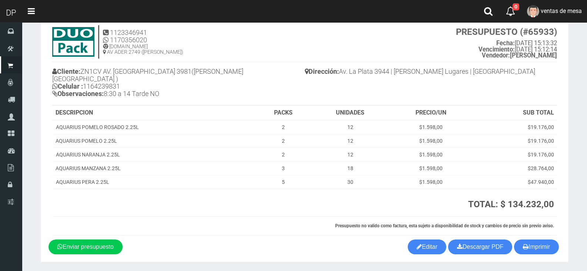
scroll to position [38, 0]
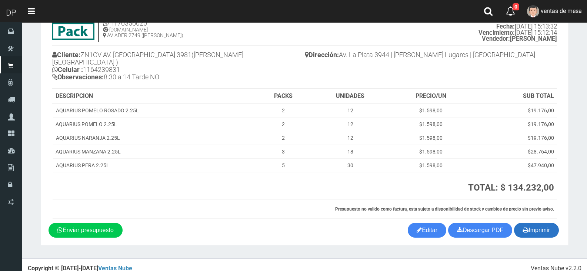
click at [532, 223] on button "Imprimir" at bounding box center [536, 230] width 45 height 15
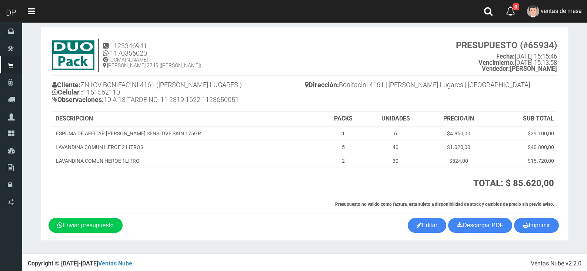
scroll to position [11, 0]
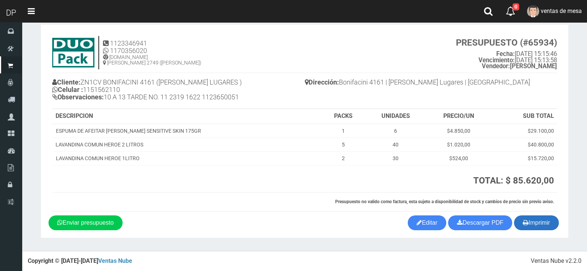
click at [525, 225] on icon "button" at bounding box center [526, 222] width 6 height 10
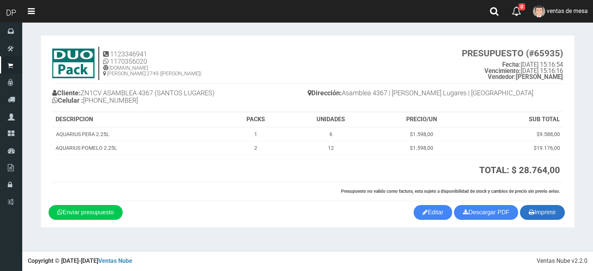
click at [532, 219] on button "Imprimir" at bounding box center [542, 212] width 45 height 15
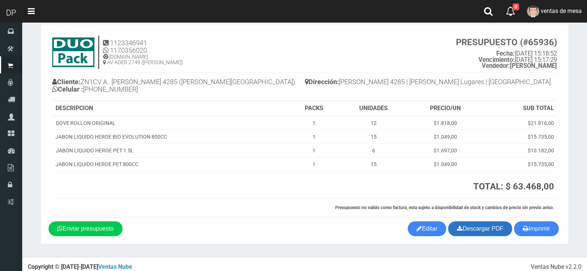
scroll to position [17, 0]
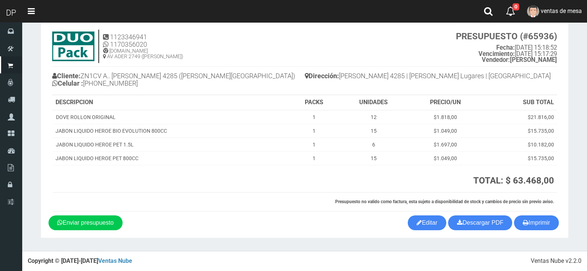
click at [528, 232] on section "1123346941 1170356020 [DOMAIN_NAME] AV ADER 2749 ([PERSON_NAME]) PRESUPUESTO (#…" at bounding box center [305, 128] width 528 height 220
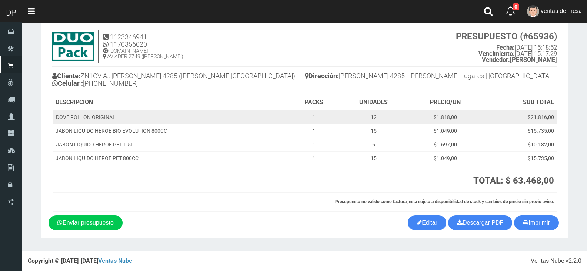
click at [532, 119] on td "$21.816,00" at bounding box center [519, 117] width 75 height 14
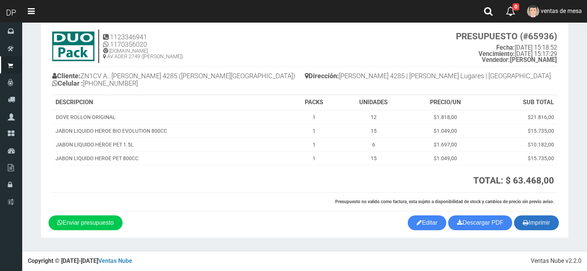
click at [549, 222] on button "Imprimir" at bounding box center [536, 222] width 45 height 15
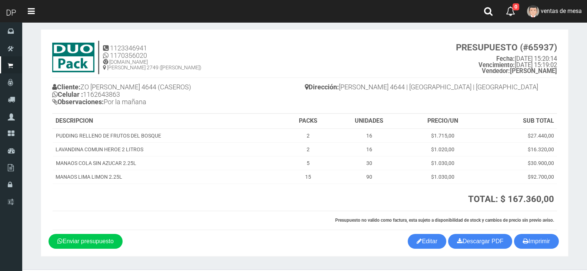
scroll to position [24, 0]
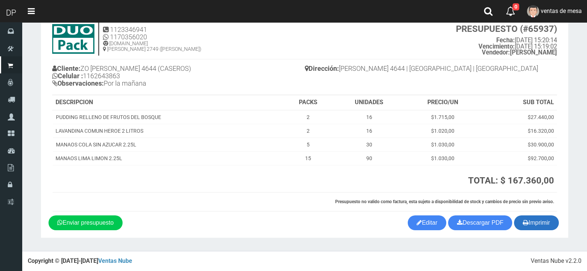
click at [539, 222] on button "Imprimir" at bounding box center [536, 222] width 45 height 15
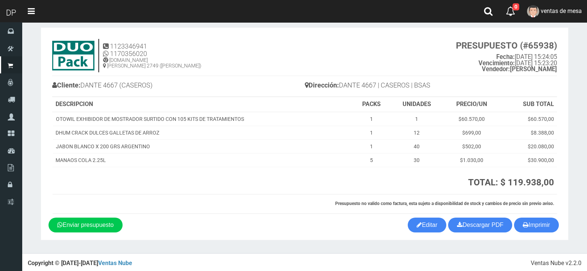
scroll to position [10, 0]
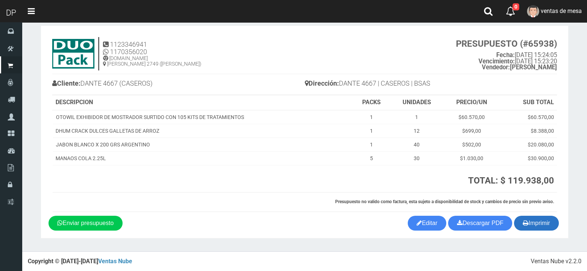
click at [537, 226] on button "Imprimir" at bounding box center [536, 223] width 45 height 15
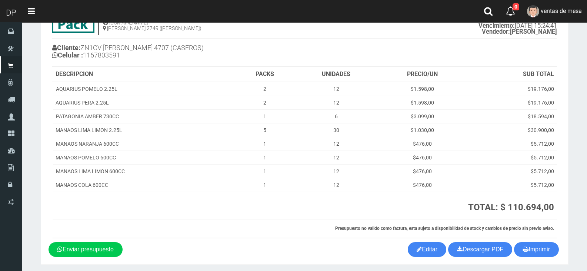
scroll to position [72, 0]
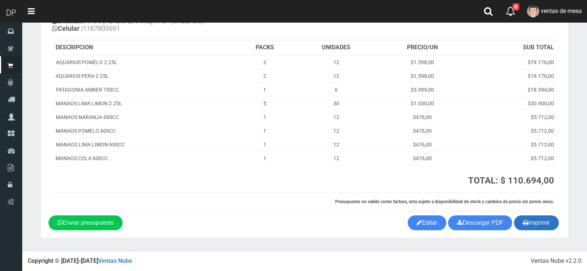
click at [532, 219] on button "Imprimir" at bounding box center [536, 222] width 45 height 15
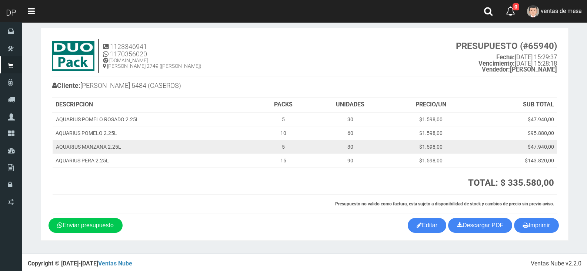
scroll to position [10, 0]
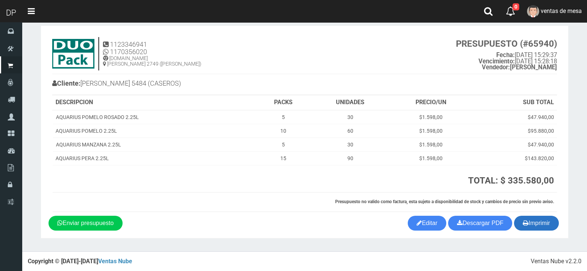
click at [526, 225] on icon "button" at bounding box center [526, 222] width 6 height 10
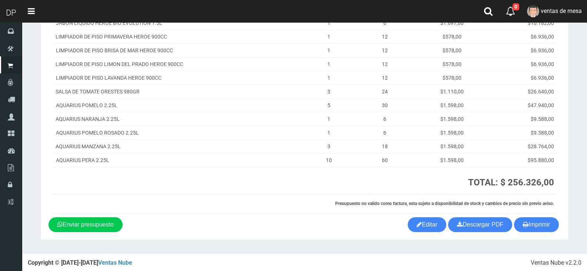
scroll to position [120, 0]
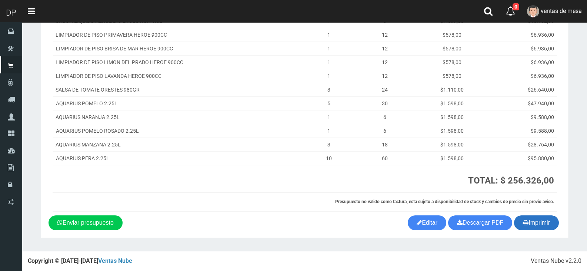
click at [532, 225] on button "Imprimir" at bounding box center [536, 222] width 45 height 15
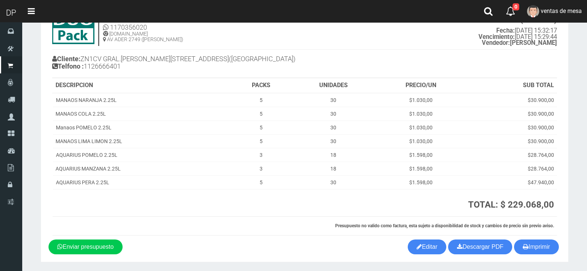
scroll to position [58, 0]
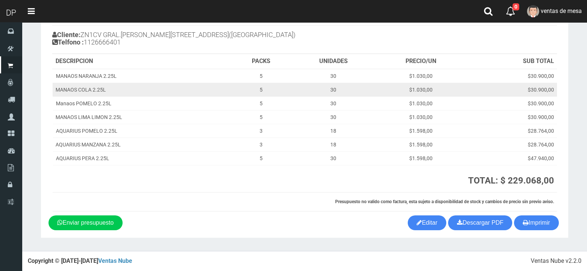
click at [482, 90] on td "$30.900,00" at bounding box center [511, 90] width 91 height 14
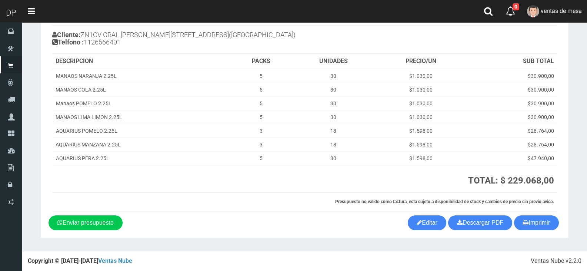
click at [531, 231] on section "1123346941 1170356020 WWW.DUOPACKS.COM.AR AV ADER 2749 (MUNRO) PRESUPUESTO (#65…" at bounding box center [305, 107] width 528 height 261
click at [521, 223] on button "Imprimir" at bounding box center [536, 222] width 45 height 15
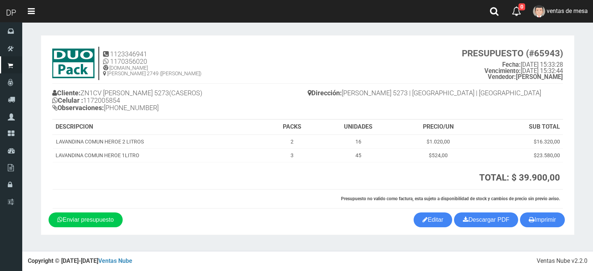
click at [515, 205] on th "Presupuesto no valido como factura, esta sujeto a disponibilidad de stock y cam…" at bounding box center [308, 198] width 510 height 19
click at [529, 215] on icon "button" at bounding box center [532, 219] width 6 height 10
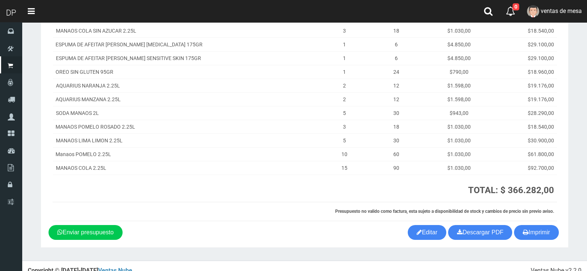
scroll to position [111, 0]
click at [534, 234] on button "Imprimir" at bounding box center [536, 232] width 45 height 15
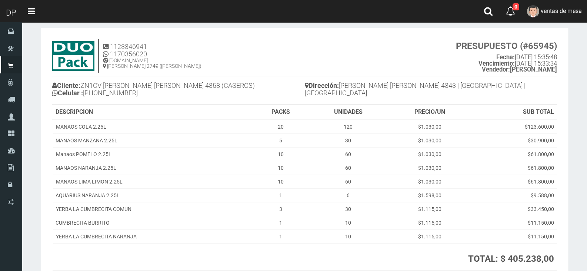
scroll to position [86, 0]
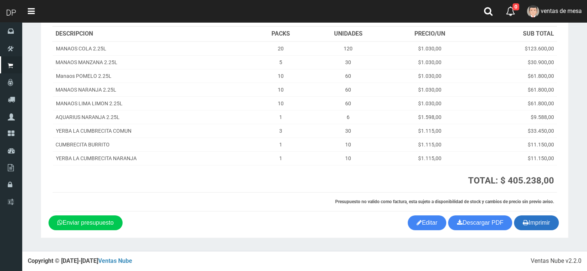
click at [549, 224] on button "Imprimir" at bounding box center [536, 222] width 45 height 15
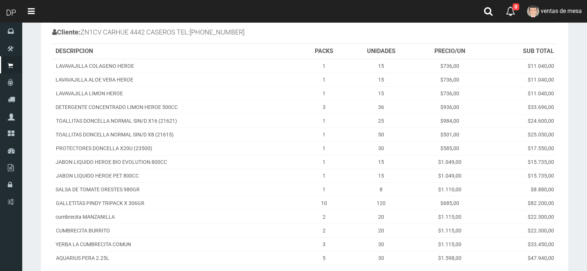
scroll to position [160, 0]
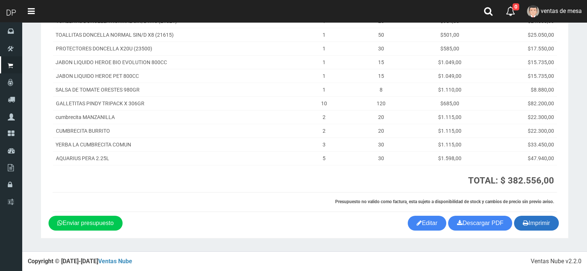
click at [541, 217] on button "Imprimir" at bounding box center [536, 223] width 45 height 15
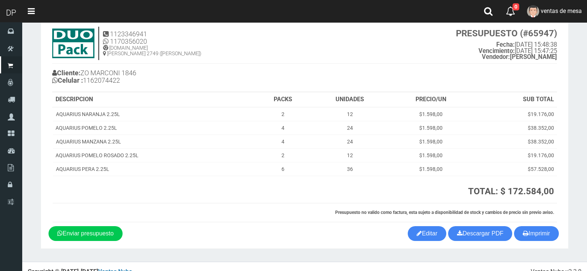
scroll to position [31, 0]
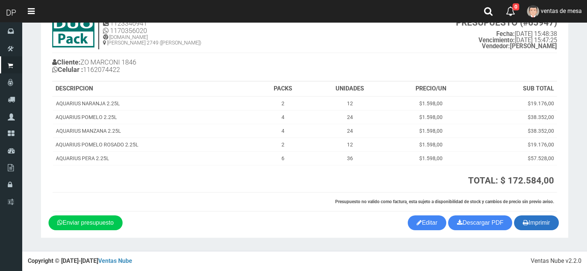
click at [545, 229] on button "Imprimir" at bounding box center [536, 222] width 45 height 15
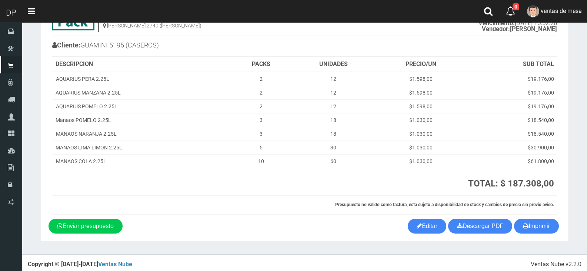
scroll to position [51, 0]
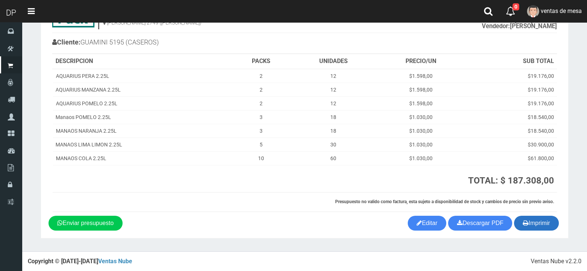
click at [536, 217] on button "Imprimir" at bounding box center [536, 223] width 45 height 15
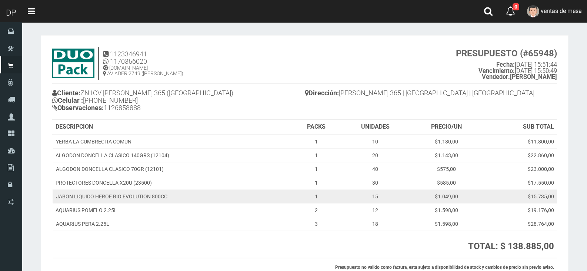
scroll to position [66, 0]
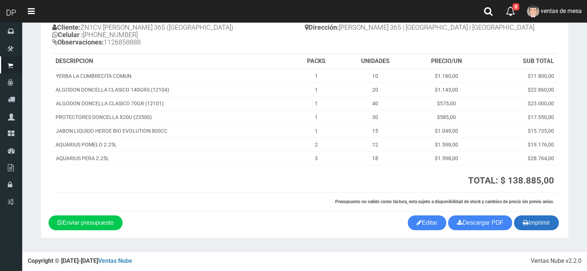
click at [527, 220] on icon "button" at bounding box center [526, 222] width 6 height 10
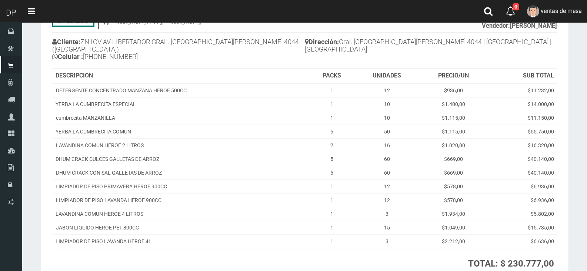
scroll to position [127, 0]
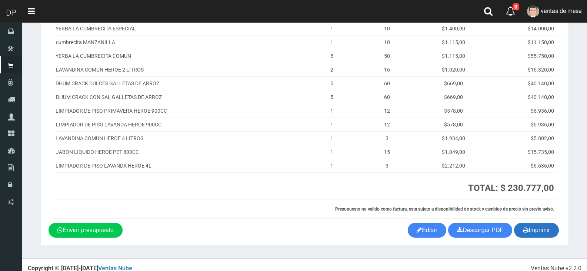
click at [534, 223] on button "Imprimir" at bounding box center [536, 230] width 45 height 15
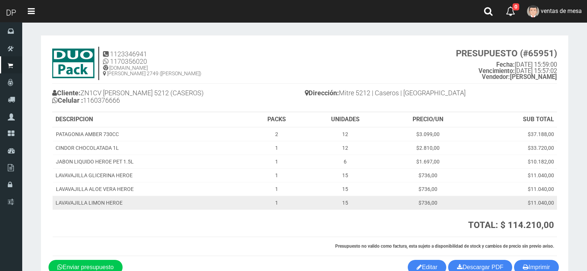
scroll to position [44, 0]
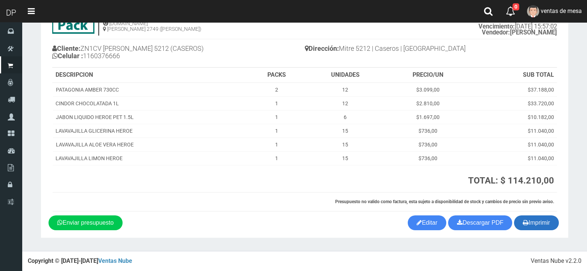
click at [543, 219] on button "Imprimir" at bounding box center [536, 222] width 45 height 15
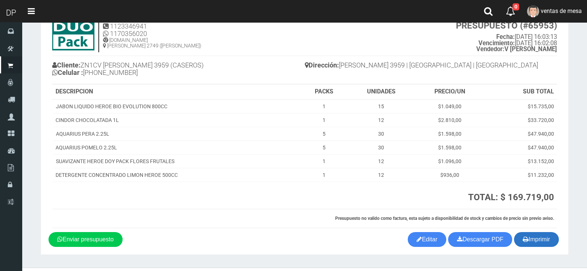
scroll to position [44, 0]
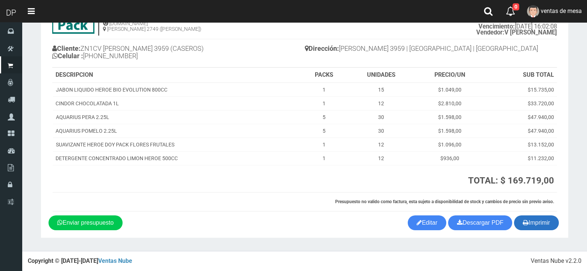
click at [538, 224] on button "Imprimir" at bounding box center [536, 222] width 45 height 15
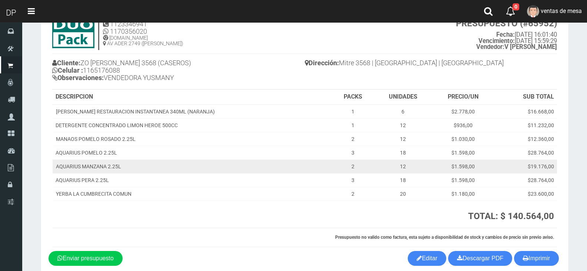
scroll to position [66, 0]
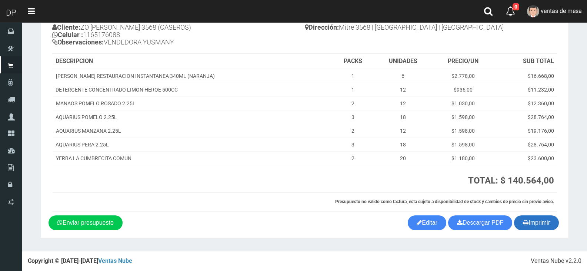
click at [532, 226] on button "Imprimir" at bounding box center [536, 222] width 45 height 15
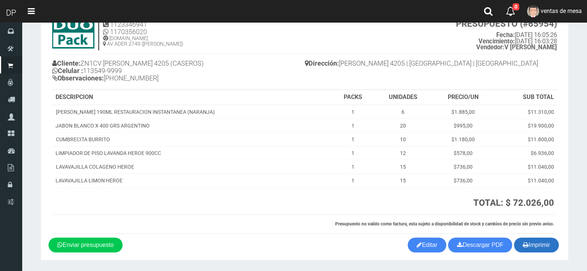
scroll to position [52, 0]
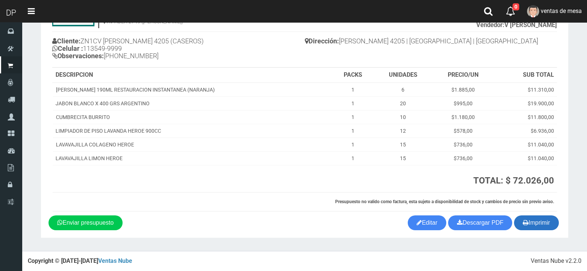
click at [537, 225] on button "Imprimir" at bounding box center [536, 222] width 45 height 15
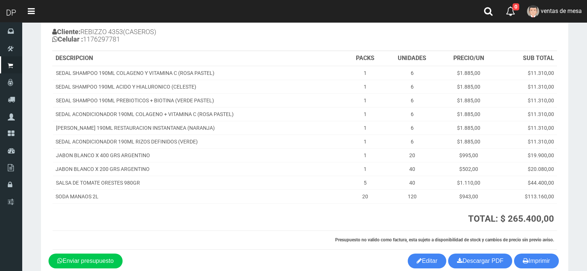
scroll to position [99, 0]
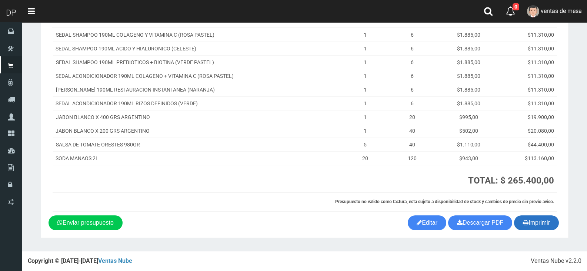
click at [527, 226] on button "Imprimir" at bounding box center [536, 222] width 45 height 15
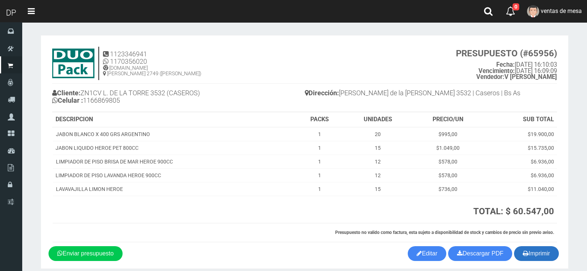
click at [530, 250] on button "Imprimir" at bounding box center [536, 253] width 45 height 15
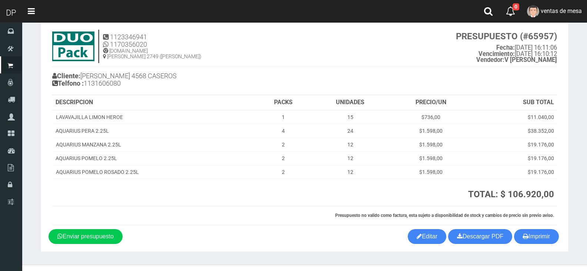
scroll to position [31, 0]
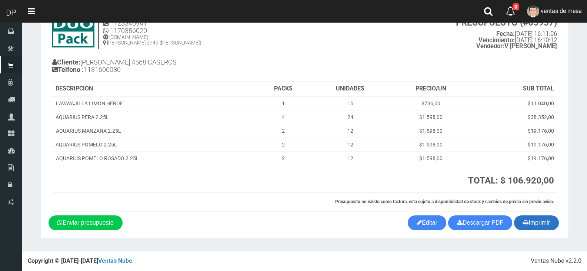
click at [524, 217] on icon "button" at bounding box center [526, 222] width 6 height 10
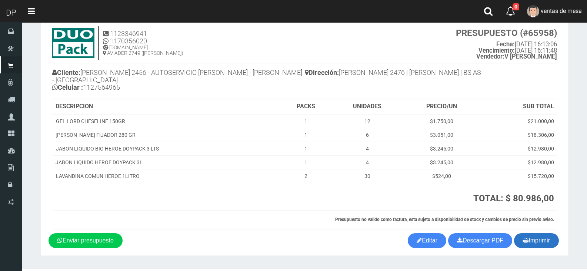
scroll to position [38, 0]
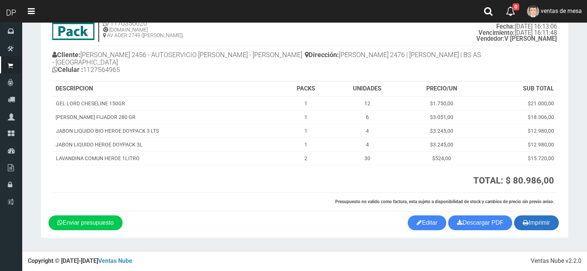
click at [540, 220] on button "Imprimir" at bounding box center [536, 222] width 45 height 15
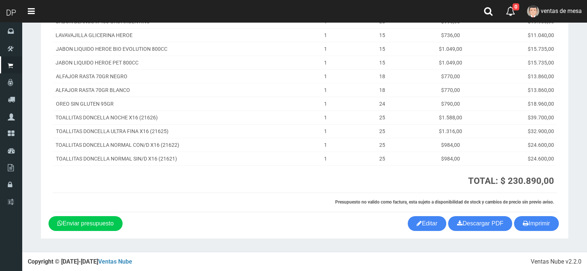
scroll to position [106, 0]
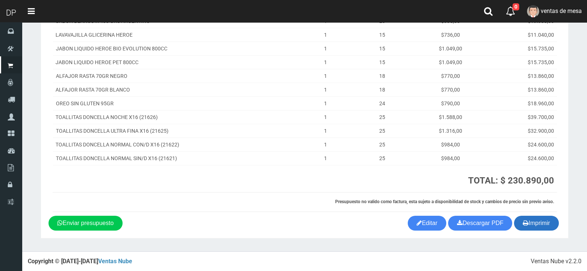
click at [534, 225] on button "Imprimir" at bounding box center [536, 223] width 45 height 15
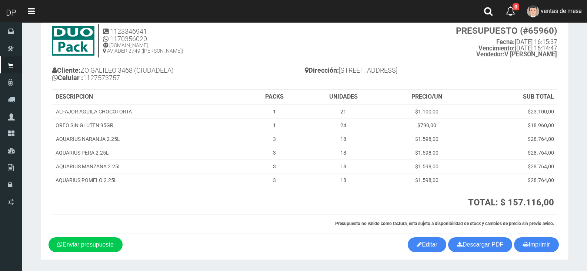
scroll to position [44, 0]
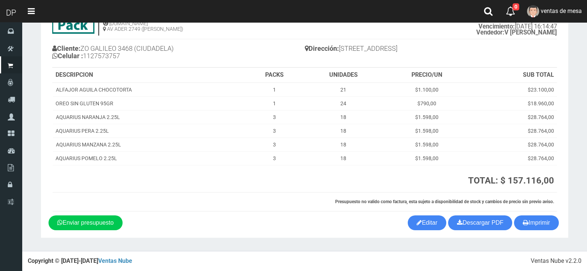
click at [541, 230] on section "1123346941 1170356020 [DOMAIN_NAME] AV ADER 2749 ([PERSON_NAME]) PRESUPUESTO (#…" at bounding box center [305, 114] width 528 height 247
click at [539, 225] on button "Imprimir" at bounding box center [536, 222] width 45 height 15
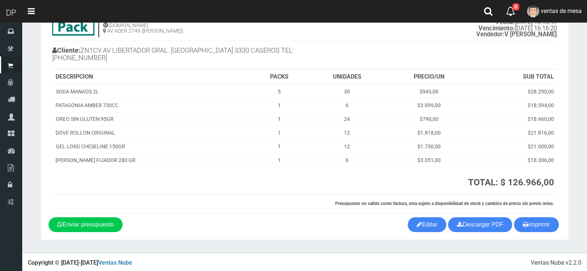
scroll to position [44, 0]
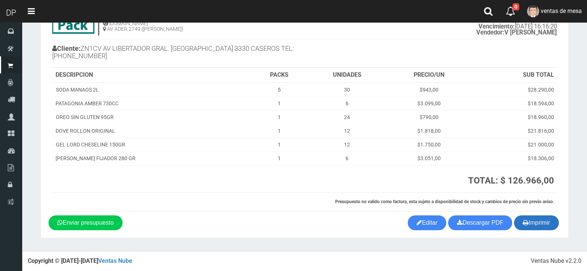
click at [517, 223] on button "Imprimir" at bounding box center [536, 222] width 45 height 15
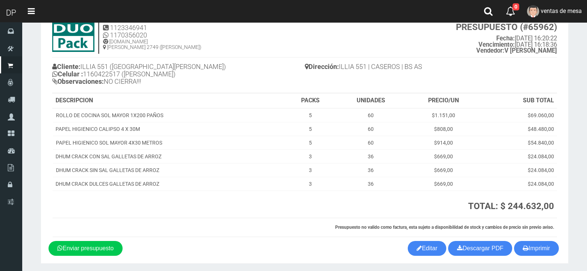
scroll to position [52, 0]
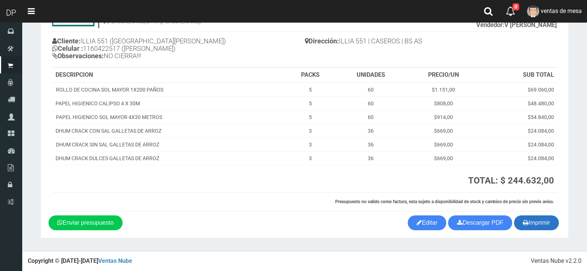
click at [542, 228] on button "Imprimir" at bounding box center [536, 222] width 45 height 15
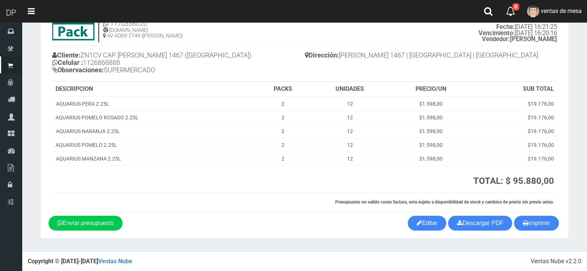
scroll to position [38, 0]
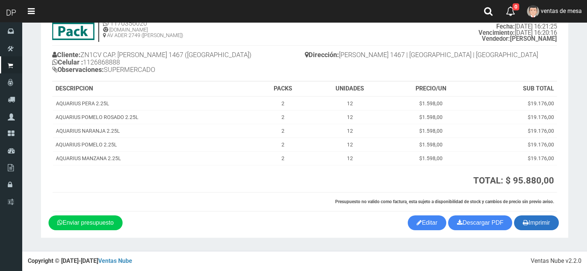
click at [525, 220] on icon "button" at bounding box center [526, 222] width 6 height 10
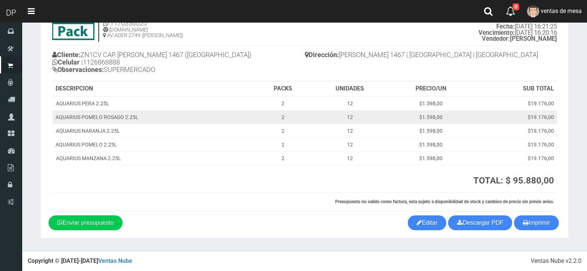
click at [497, 117] on td "$19.176,00" at bounding box center [515, 117] width 84 height 14
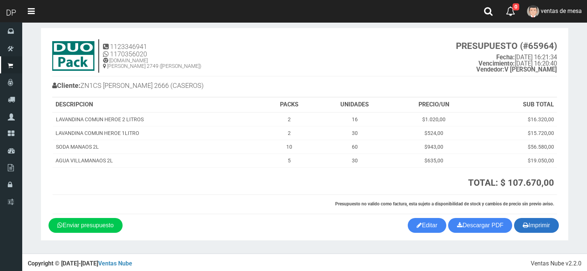
scroll to position [10, 0]
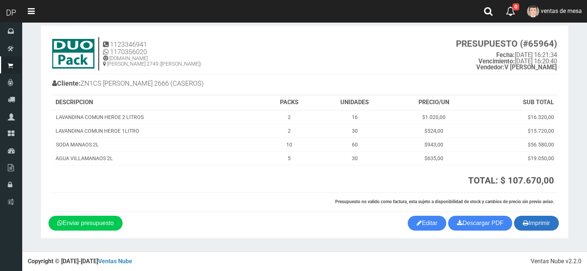
click at [544, 222] on button "Imprimir" at bounding box center [536, 223] width 45 height 15
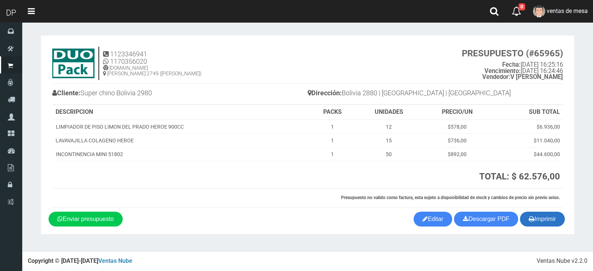
click at [564, 218] on div "Imprimir Descargar PDF Enviar presupuesto Editar" at bounding box center [307, 219] width 529 height 15
click at [561, 218] on button "Imprimir" at bounding box center [542, 219] width 45 height 15
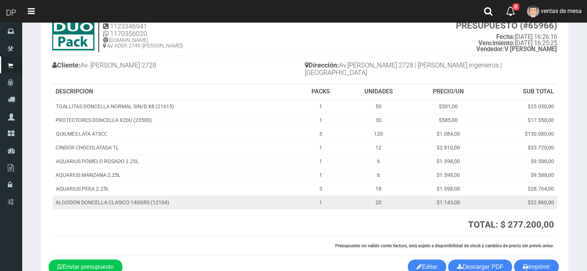
scroll to position [64, 0]
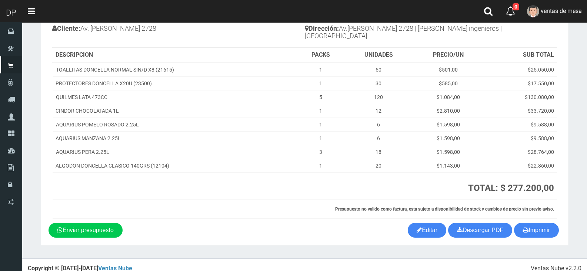
drag, startPoint x: 536, startPoint y: 214, endPoint x: 539, endPoint y: 227, distance: 13.8
click at [536, 215] on div "1123346941 1170356020 [DOMAIN_NAME] AV ADER 2749 ([PERSON_NAME]) PRESUPUESTO (#…" at bounding box center [305, 101] width 512 height 244
click at [539, 227] on button "Imprimir" at bounding box center [536, 230] width 45 height 15
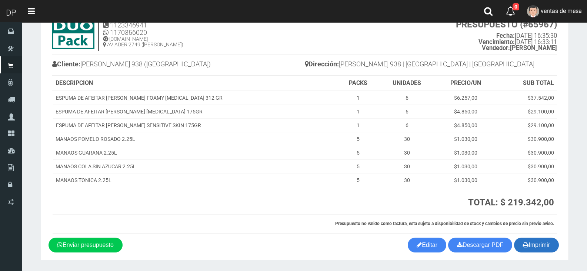
scroll to position [51, 0]
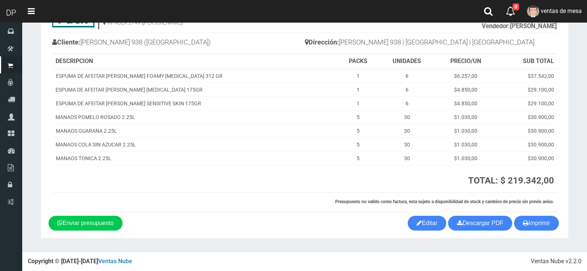
click at [531, 236] on section "1123346941 1170356020 WWW.DUOPACKS.COM.AR AV ADER 2749 (MUNRO) PRESUPUESTO (#65…" at bounding box center [305, 111] width 528 height 254
click at [533, 227] on button "Imprimir" at bounding box center [536, 223] width 45 height 15
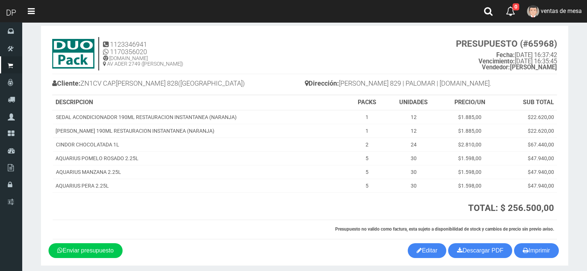
scroll to position [37, 0]
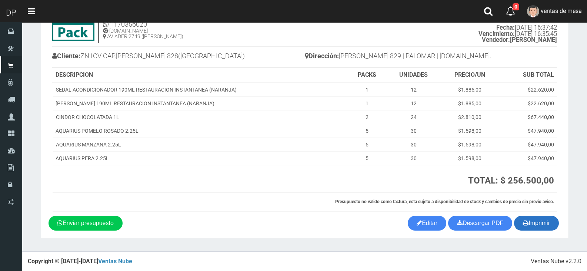
click at [544, 225] on button "Imprimir" at bounding box center [536, 223] width 45 height 15
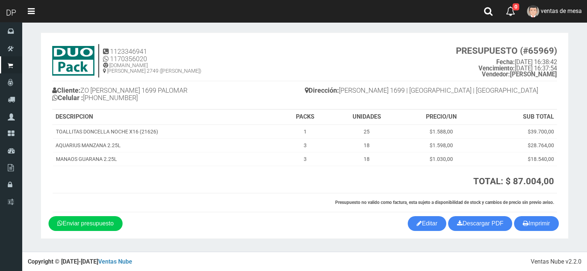
scroll to position [3, 0]
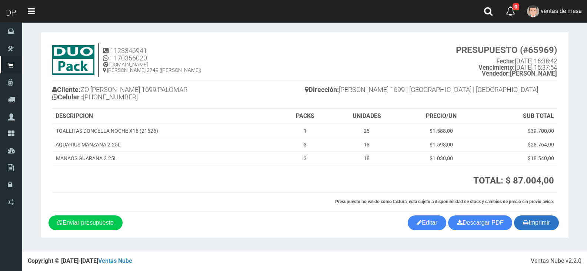
click at [541, 221] on button "Imprimir" at bounding box center [536, 222] width 45 height 15
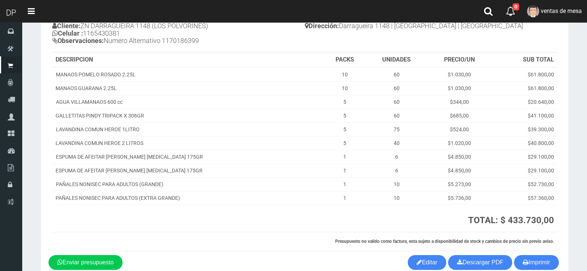
scroll to position [107, 0]
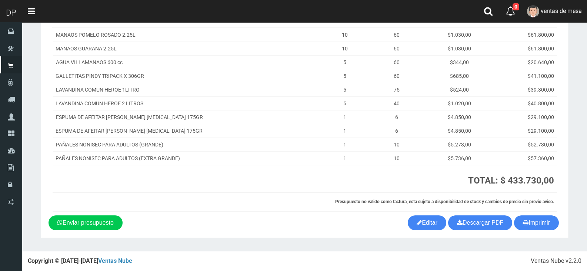
drag, startPoint x: 535, startPoint y: 221, endPoint x: 513, endPoint y: 215, distance: 23.3
click at [535, 221] on button "Imprimir" at bounding box center [536, 222] width 45 height 15
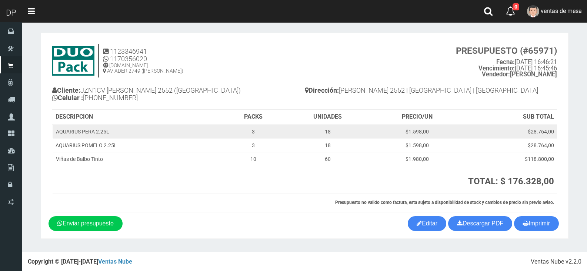
scroll to position [3, 0]
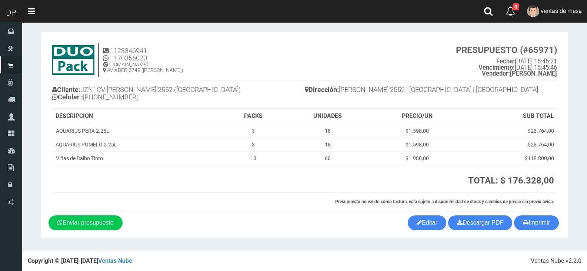
click at [352, 100] on div "Dirección: [PERSON_NAME] 2552 | [GEOGRAPHIC_DATA] | [GEOGRAPHIC_DATA]" at bounding box center [431, 90] width 253 height 20
click at [531, 223] on button "Imprimir" at bounding box center [536, 222] width 45 height 15
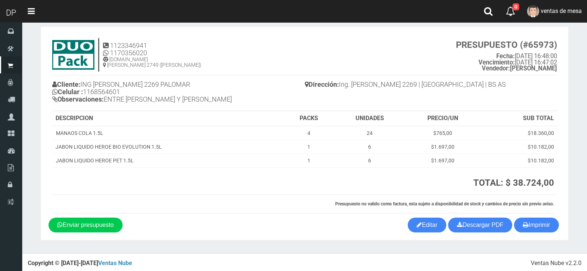
scroll to position [11, 0]
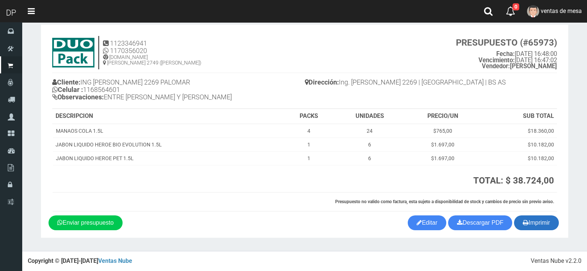
click at [544, 226] on button "Imprimir" at bounding box center [536, 222] width 45 height 15
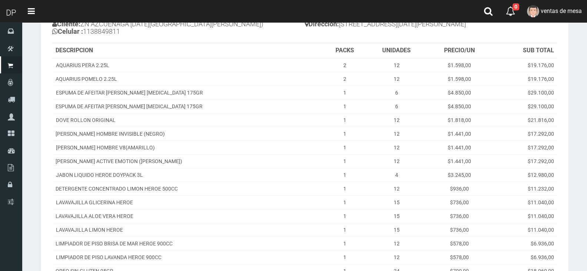
scroll to position [182, 0]
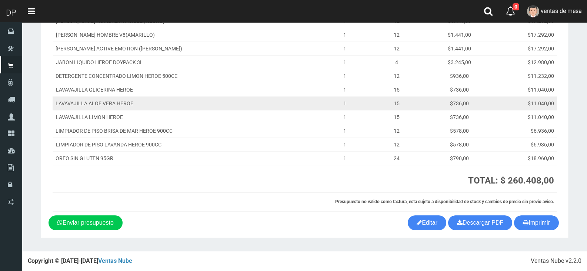
click at [329, 108] on td "1" at bounding box center [344, 103] width 43 height 14
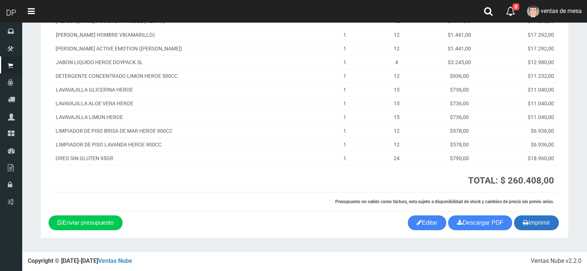
click at [543, 227] on button "Imprimir" at bounding box center [536, 222] width 45 height 15
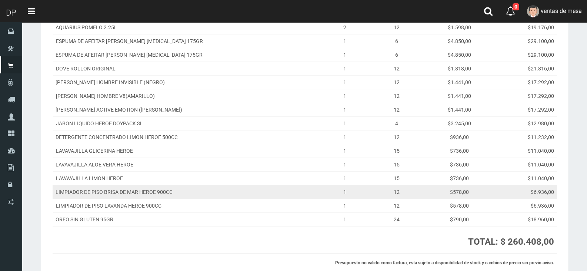
scroll to position [0, 0]
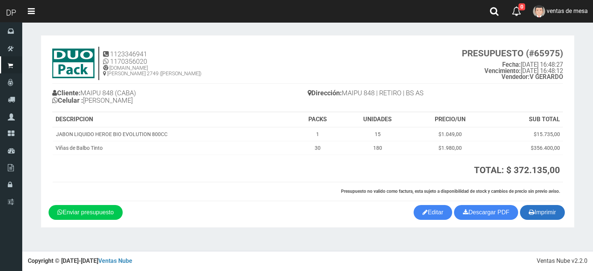
click at [555, 215] on button "Imprimir" at bounding box center [542, 212] width 45 height 15
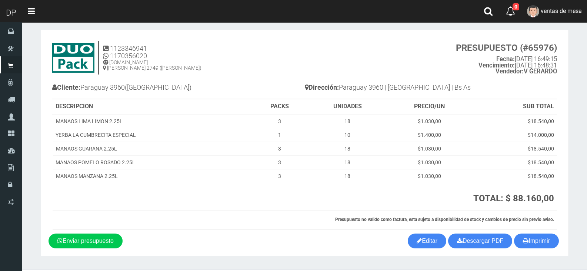
scroll to position [23, 0]
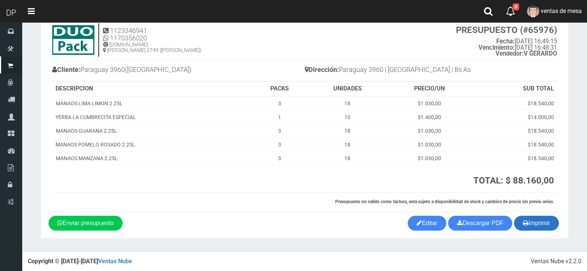
click at [547, 230] on button "Imprimir" at bounding box center [536, 223] width 45 height 15
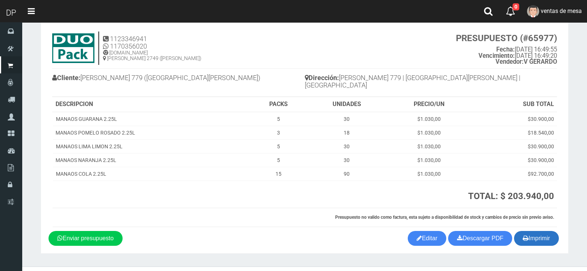
scroll to position [23, 0]
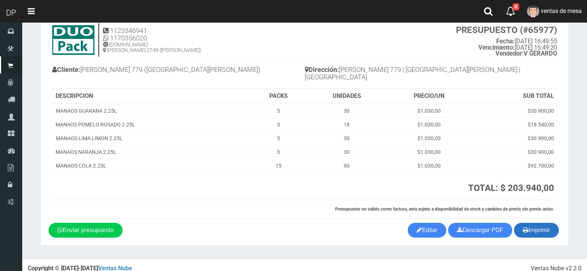
click at [545, 227] on button "Imprimir" at bounding box center [536, 230] width 45 height 15
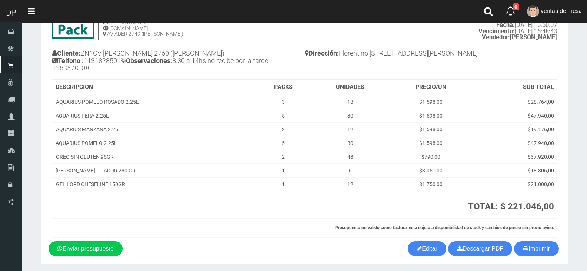
scroll to position [66, 0]
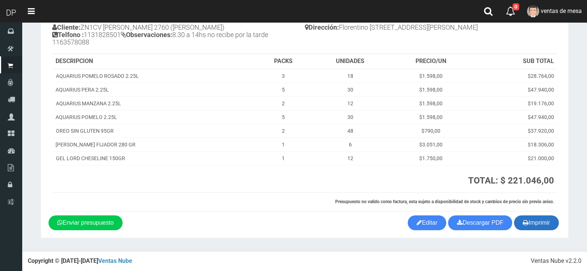
click at [551, 223] on button "Imprimir" at bounding box center [536, 222] width 45 height 15
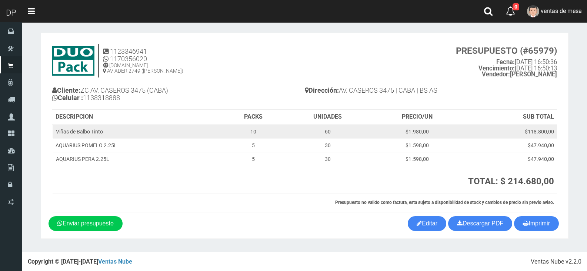
scroll to position [3, 0]
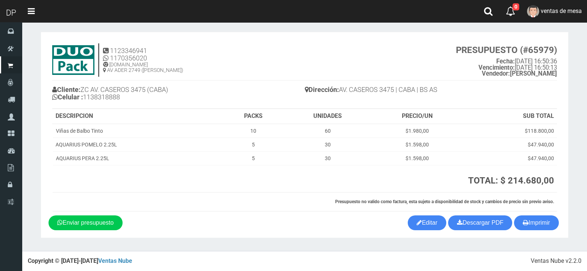
click at [512, 94] on h4 "Dirección: AV. CASEROS 3475 | CABA | BS AS" at bounding box center [431, 90] width 253 height 13
click at [547, 232] on section "1123346941 1170356020 [DOMAIN_NAME] AV ADER 2749 ([PERSON_NAME]) PRESUPUESTO (#…" at bounding box center [305, 135] width 528 height 206
click at [547, 226] on button "Imprimir" at bounding box center [536, 222] width 45 height 15
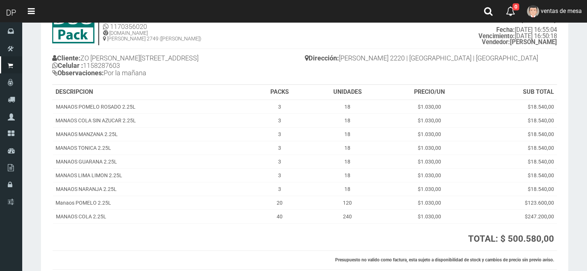
scroll to position [93, 0]
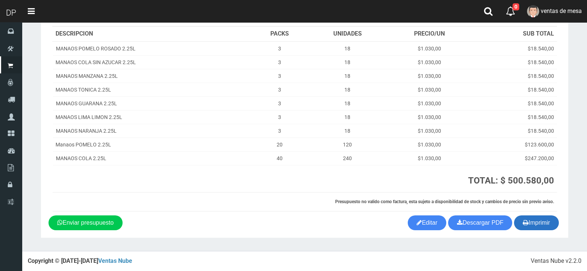
click at [546, 228] on button "Imprimir" at bounding box center [536, 222] width 45 height 15
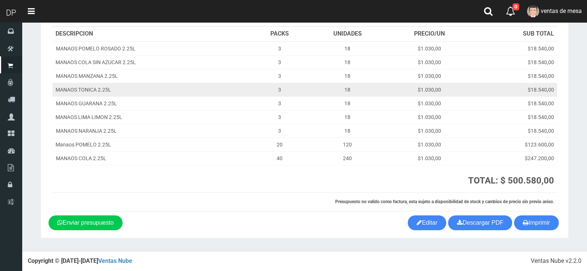
scroll to position [56, 0]
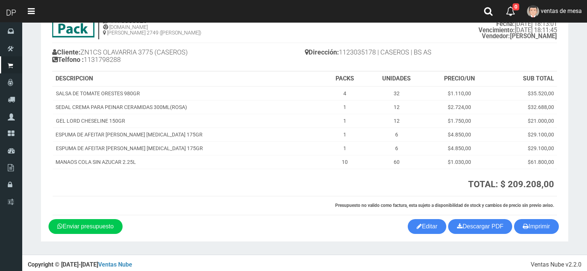
scroll to position [44, 0]
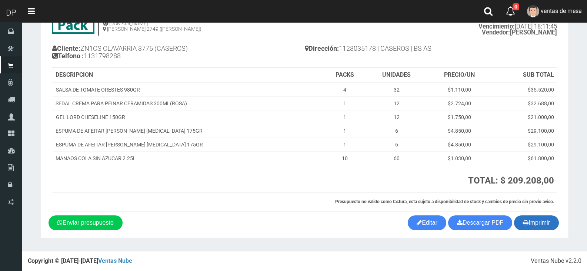
click at [525, 227] on icon "button" at bounding box center [526, 222] width 6 height 10
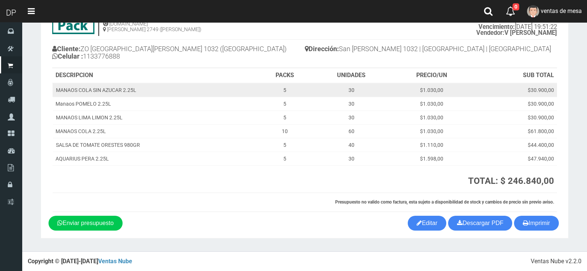
scroll to position [44, 0]
click at [429, 86] on td "$1.030,00" at bounding box center [432, 90] width 83 height 14
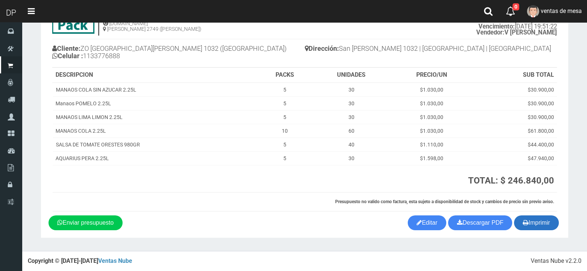
click at [525, 220] on icon "button" at bounding box center [526, 222] width 6 height 10
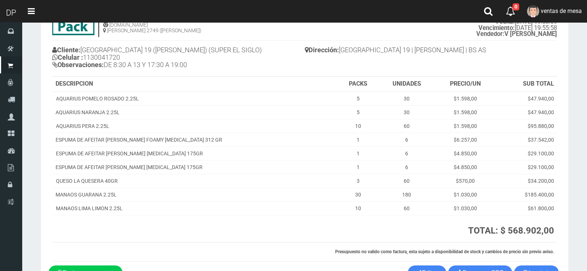
scroll to position [93, 0]
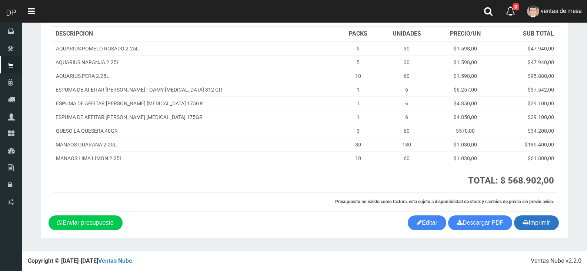
click at [546, 217] on button "Imprimir" at bounding box center [536, 222] width 45 height 15
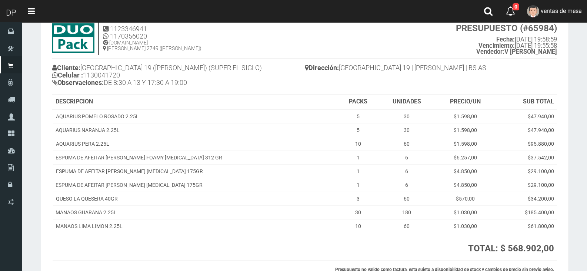
scroll to position [19, 0]
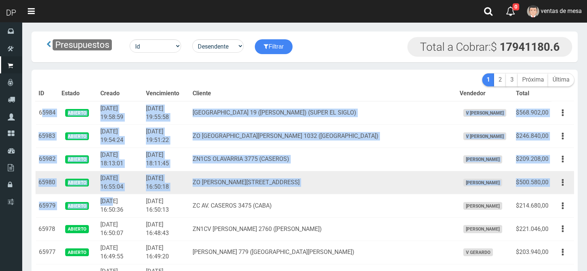
drag, startPoint x: 57, startPoint y: 130, endPoint x: 111, endPoint y: 192, distance: 82.4
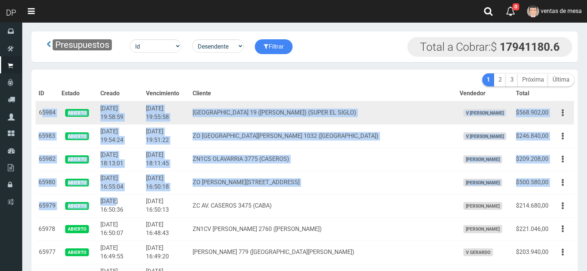
click at [46, 118] on td "65984" at bounding box center [47, 112] width 23 height 23
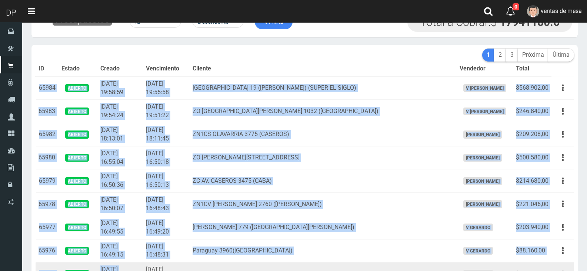
drag, startPoint x: 37, startPoint y: 110, endPoint x: 125, endPoint y: 270, distance: 183.3
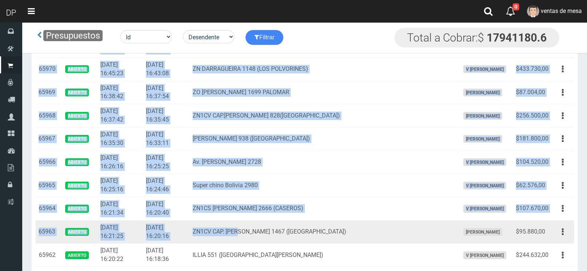
click at [264, 233] on td "ZN1CV CAP. [PERSON_NAME] 1467 ([GEOGRAPHIC_DATA])" at bounding box center [323, 231] width 267 height 23
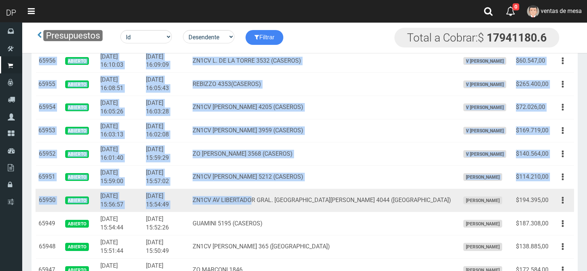
click at [275, 208] on td "ZN1CV AV LIBERTADOR GRAL. [GEOGRAPHIC_DATA][PERSON_NAME] 4044 ([GEOGRAPHIC_DATA…" at bounding box center [323, 200] width 267 height 23
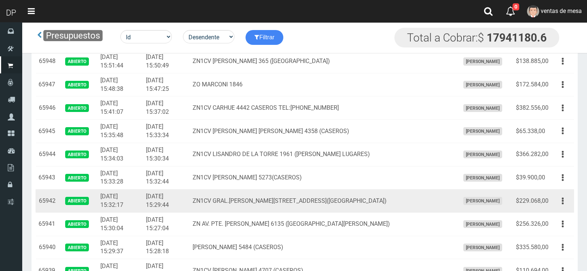
click at [358, 195] on td "ZN1CV GRAL.[PERSON_NAME][STREET_ADDRESS]([GEOGRAPHIC_DATA])" at bounding box center [323, 200] width 267 height 23
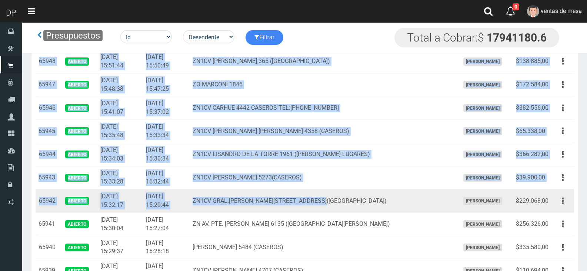
click at [358, 195] on td "ZN1CV GRAL.[PERSON_NAME][STREET_ADDRESS]([GEOGRAPHIC_DATA])" at bounding box center [323, 200] width 267 height 23
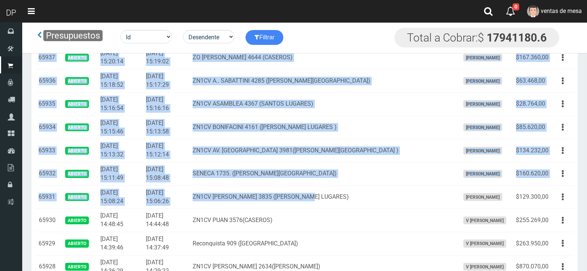
click at [358, 195] on td "ZN1CV [PERSON_NAME] 3835 ([PERSON_NAME] LUGARES)" at bounding box center [323, 196] width 267 height 23
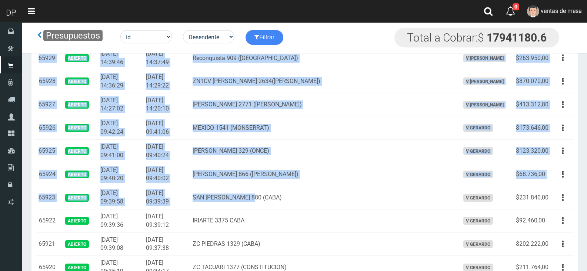
click at [359, 196] on td "SAN [PERSON_NAME] 880 (CABA)" at bounding box center [323, 197] width 267 height 23
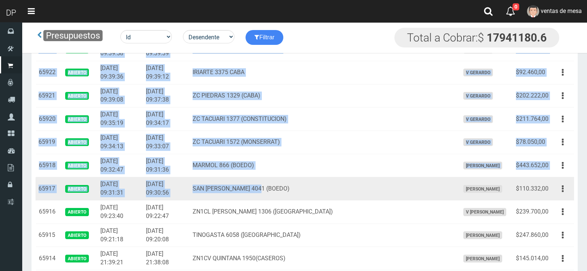
click at [362, 197] on td "SAN [PERSON_NAME] 4041 (BOEDO)" at bounding box center [323, 188] width 267 height 23
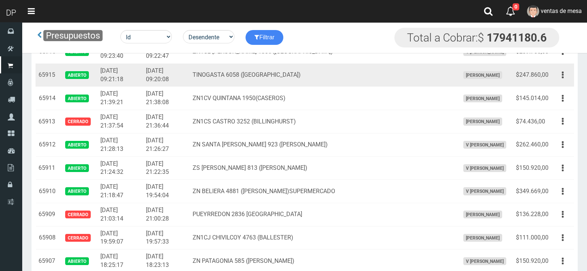
scroll to position [1544, 0]
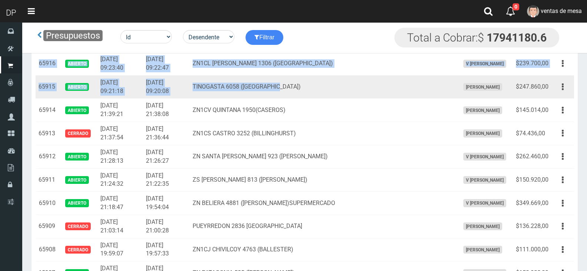
click at [413, 95] on td "TINOGASTA 6058 ([GEOGRAPHIC_DATA])" at bounding box center [323, 86] width 267 height 23
click at [551, 87] on td "$247.860,00" at bounding box center [532, 86] width 39 height 23
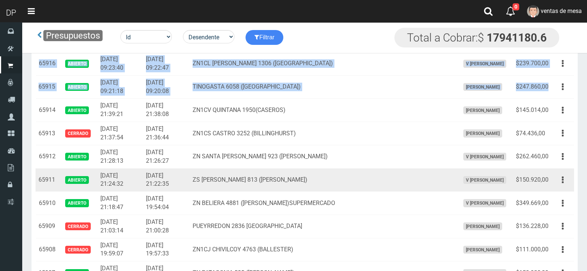
copy tbody "65984 Abierto [DATE] 19:58:59 [DATE] 19:55:58 [GEOGRAPHIC_DATA] 19 ([PERSON_NAM…"
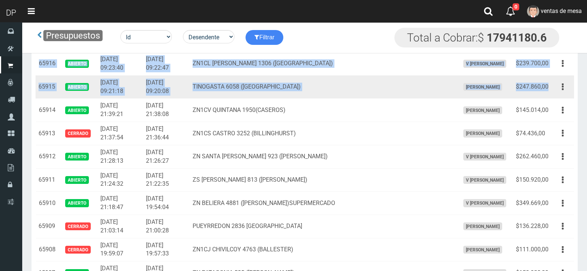
click at [548, 88] on td "$247.860,00" at bounding box center [532, 86] width 39 height 23
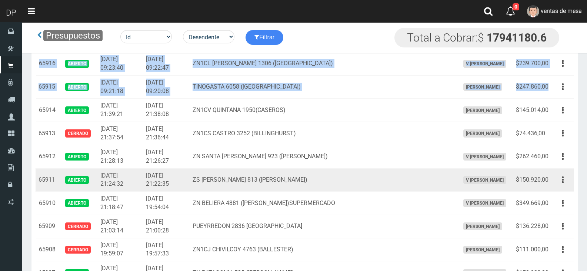
copy tbody "65984 Abierto [DATE] 19:58:59 [DATE] 19:55:58 [GEOGRAPHIC_DATA] 19 ([PERSON_NAM…"
